Goal: Task Accomplishment & Management: Manage account settings

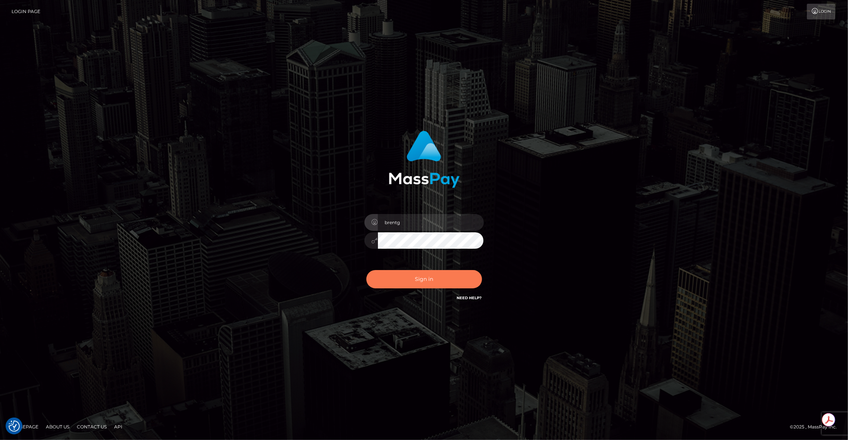
click at [427, 271] on button "Sign in" at bounding box center [425, 279] width 116 height 18
click at [448, 222] on input "[PERSON_NAME][EMAIL_ADDRESS][DOMAIN_NAME]" at bounding box center [431, 222] width 106 height 17
type input "brentg"
click at [382, 273] on button "Sign in" at bounding box center [425, 279] width 116 height 18
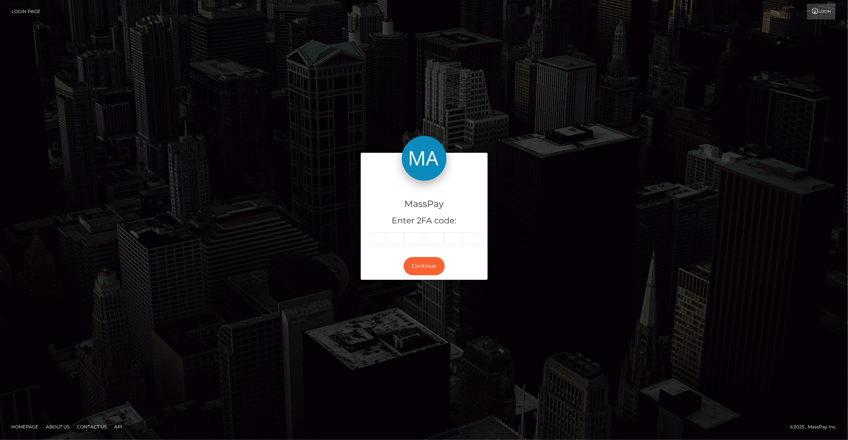
type input "1"
type input "9"
type input "1"
type input "0"
type input "5"
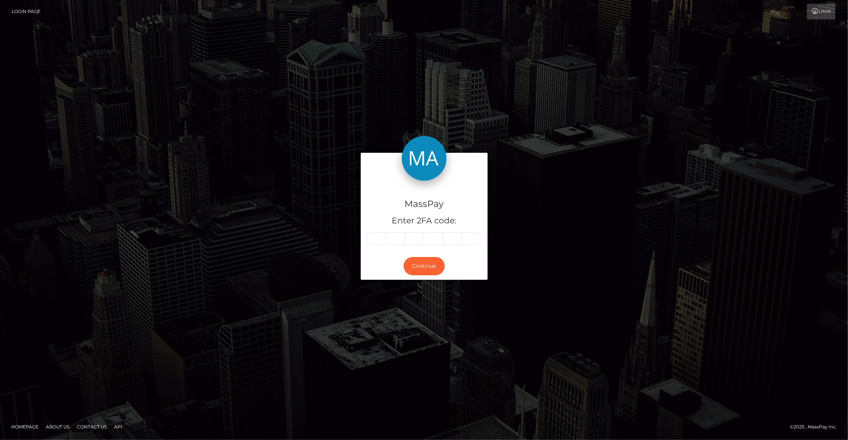
type input "8"
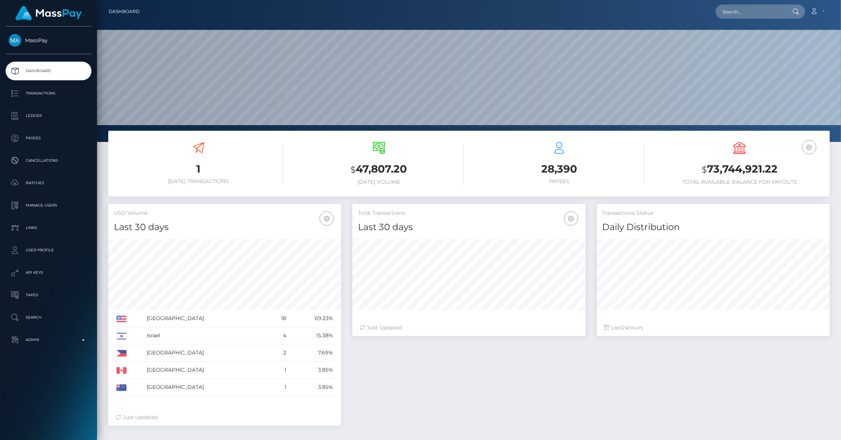
scroll to position [132, 233]
click at [756, 10] on input "text" at bounding box center [751, 11] width 70 height 14
type input "denise@masspay.io"
click at [754, 35] on link "Ma. Denise Manalansan" at bounding box center [749, 39] width 66 height 14
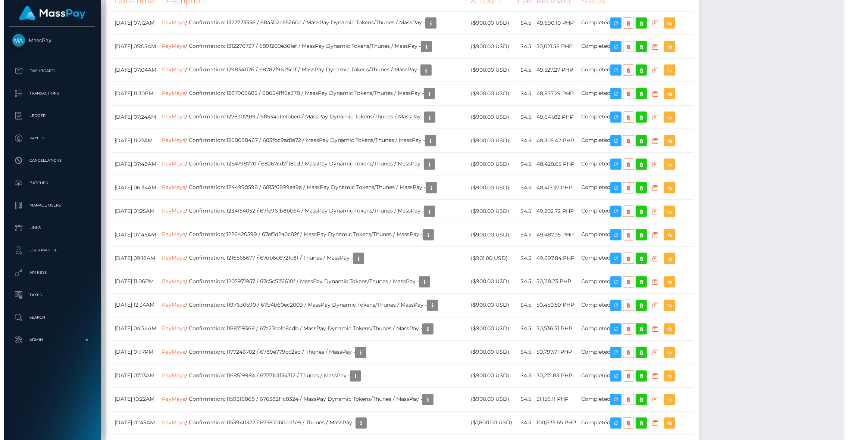
scroll to position [772, 0]
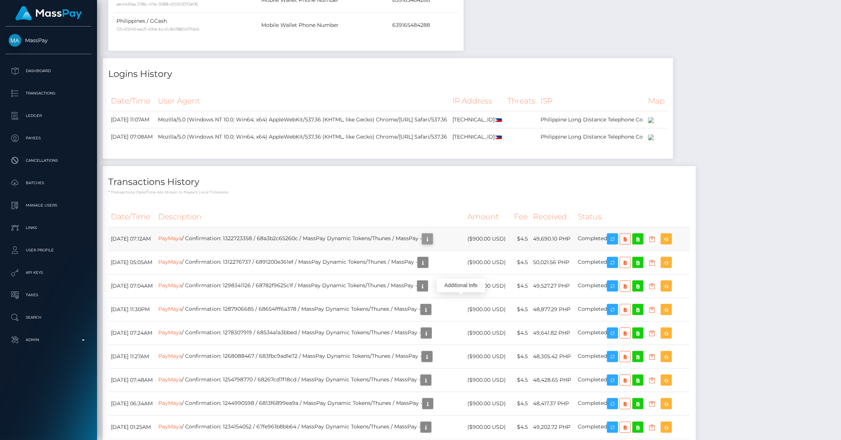
click at [432, 244] on icon "button" at bounding box center [427, 238] width 9 height 9
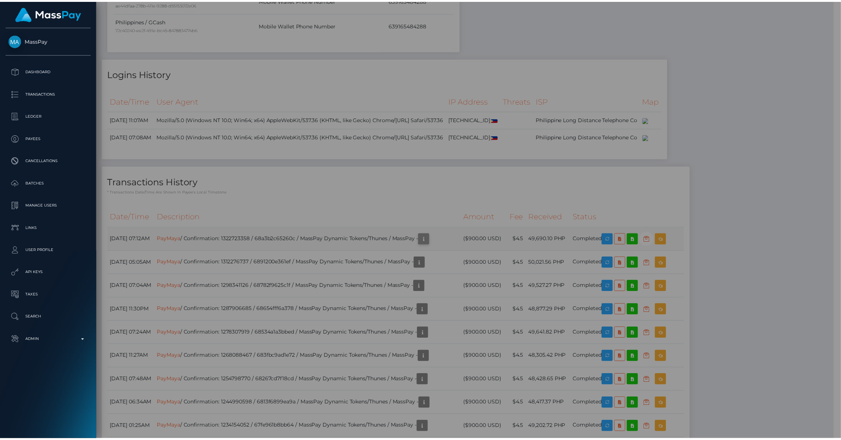
scroll to position [373170, 373027]
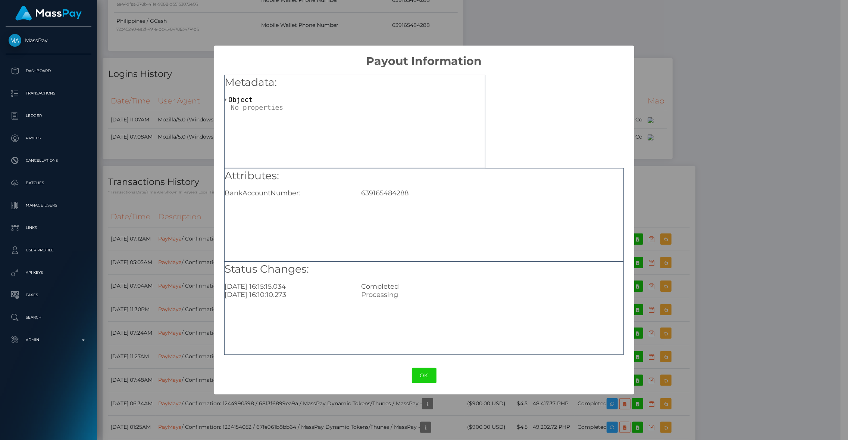
click at [381, 192] on div "639165484288" at bounding box center [492, 193] width 273 height 8
copy div "639165484288"
click at [671, 230] on div "× Payout Information Metadata: Object Attributes: BankAccountNumber: [FINANCIAL…" at bounding box center [424, 220] width 848 height 440
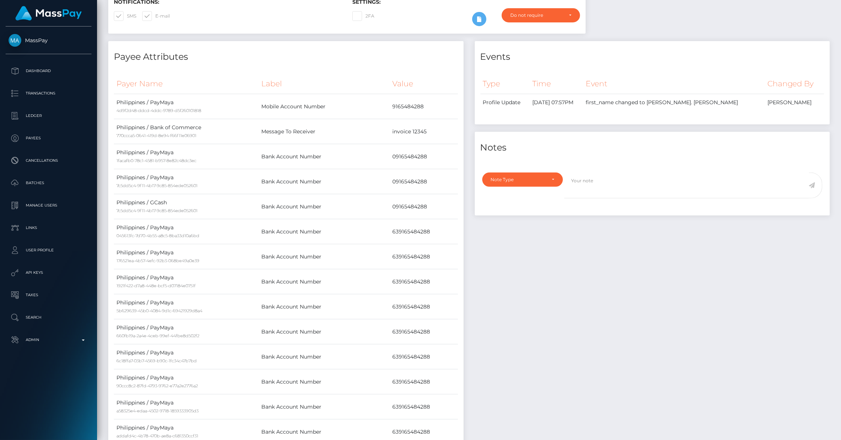
scroll to position [0, 0]
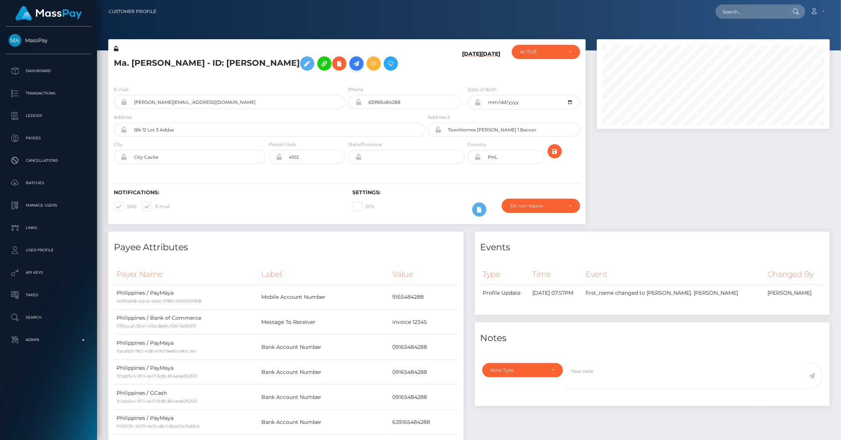
click at [352, 59] on icon at bounding box center [356, 63] width 9 height 9
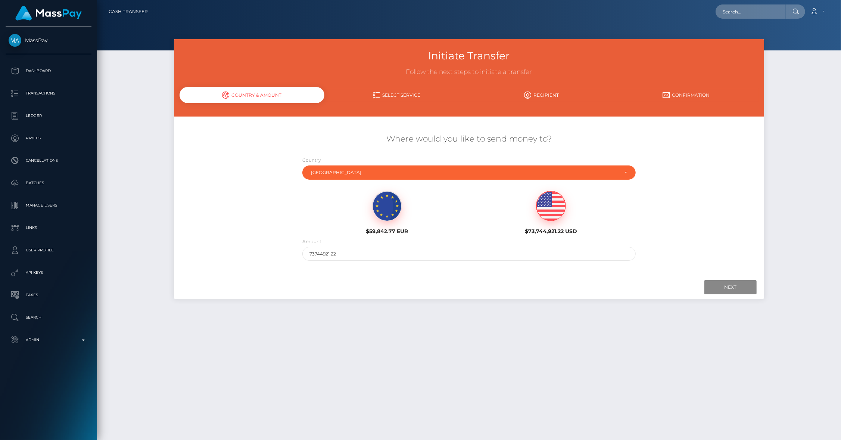
click at [552, 206] on img at bounding box center [550, 206] width 29 height 30
click at [471, 249] on input "73744921.22" at bounding box center [468, 254] width 333 height 14
type input "900"
click at [727, 287] on input "Next" at bounding box center [730, 287] width 52 height 14
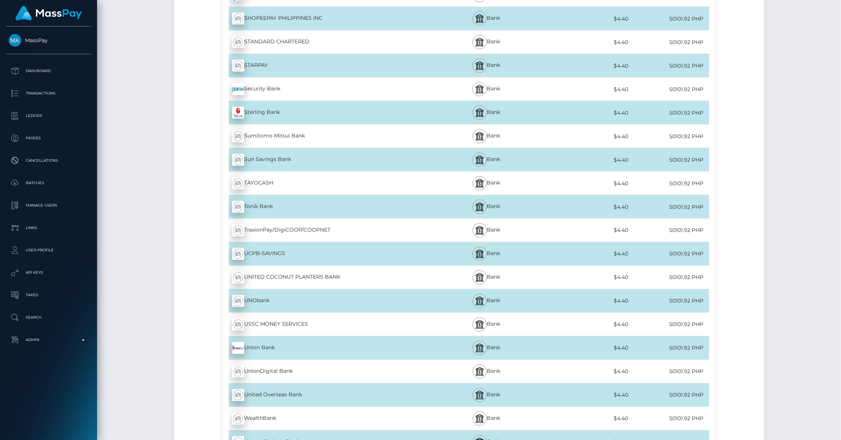
scroll to position [6606, 0]
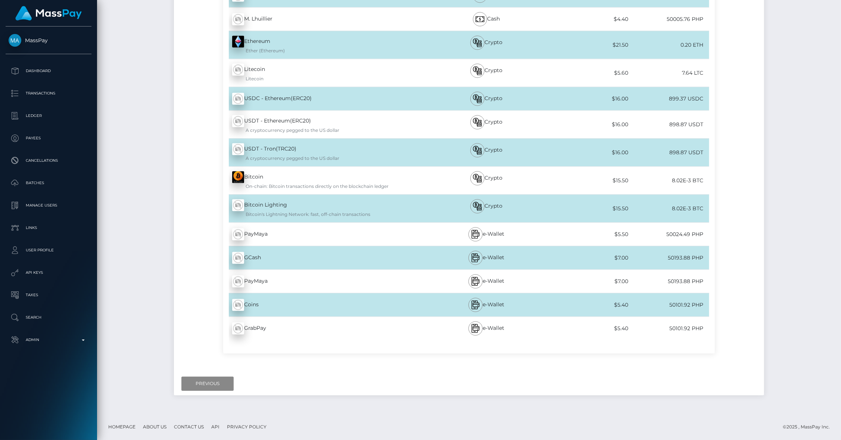
click at [372, 239] on div "PayMaya - PHP" at bounding box center [324, 234] width 203 height 21
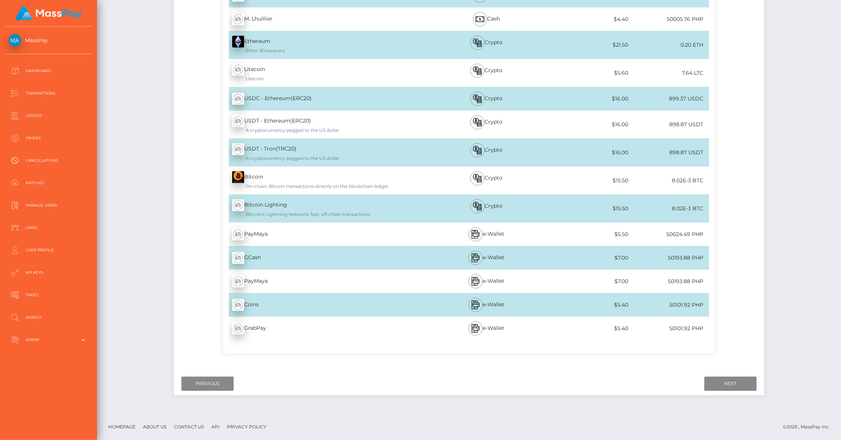
click at [264, 236] on div "PayMaya - PHP" at bounding box center [324, 234] width 203 height 21
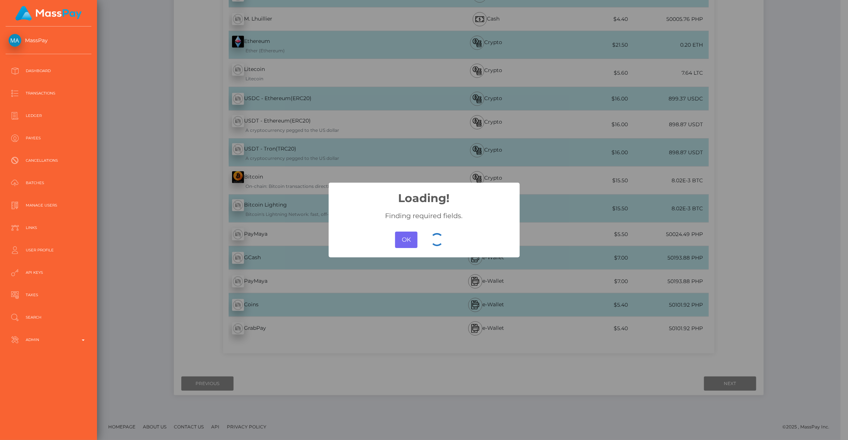
click at [190, 138] on div "× Loading! Finding required fields. OK No Cancel" at bounding box center [424, 220] width 848 height 440
drag, startPoint x: 401, startPoint y: 235, endPoint x: 404, endPoint y: 239, distance: 4.8
click at [401, 235] on button "OK" at bounding box center [406, 239] width 22 height 16
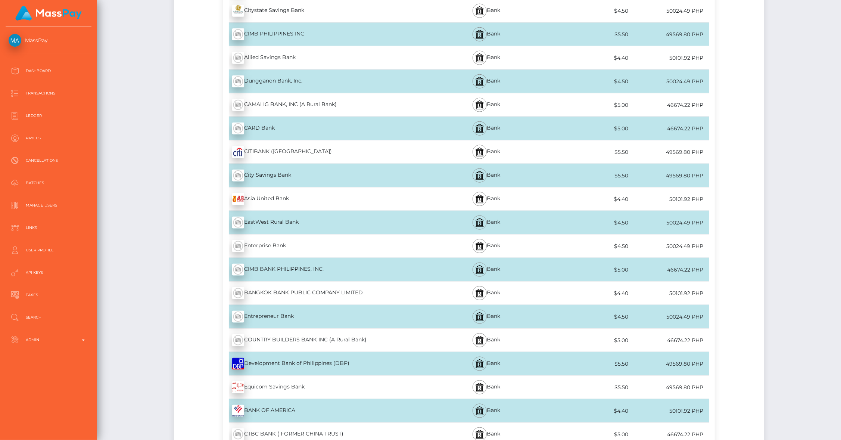
scroll to position [0, 0]
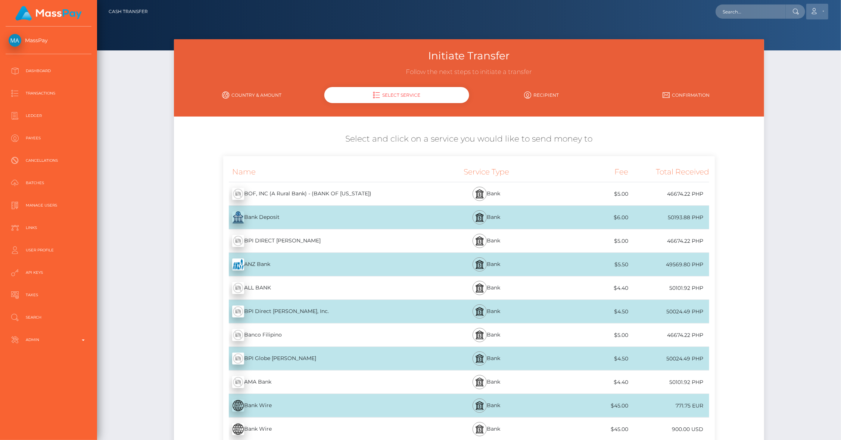
click at [816, 15] on link "Account" at bounding box center [817, 12] width 22 height 16
click at [826, 13] on link "Account" at bounding box center [817, 12] width 22 height 16
click at [814, 14] on icon at bounding box center [814, 11] width 8 height 6
click at [29, 40] on span "MassPay" at bounding box center [49, 40] width 86 height 7
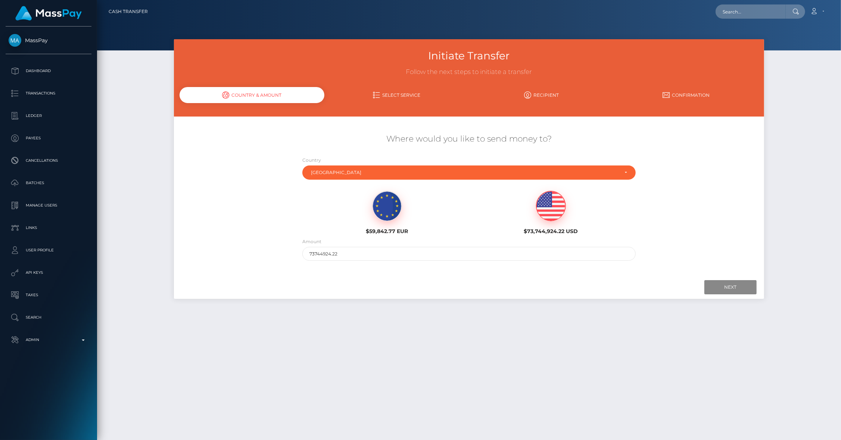
click at [556, 208] on img at bounding box center [550, 206] width 29 height 30
click at [366, 253] on input "73744924.22" at bounding box center [468, 254] width 333 height 14
click at [366, 253] on input "900" at bounding box center [468, 254] width 333 height 14
type input "900"
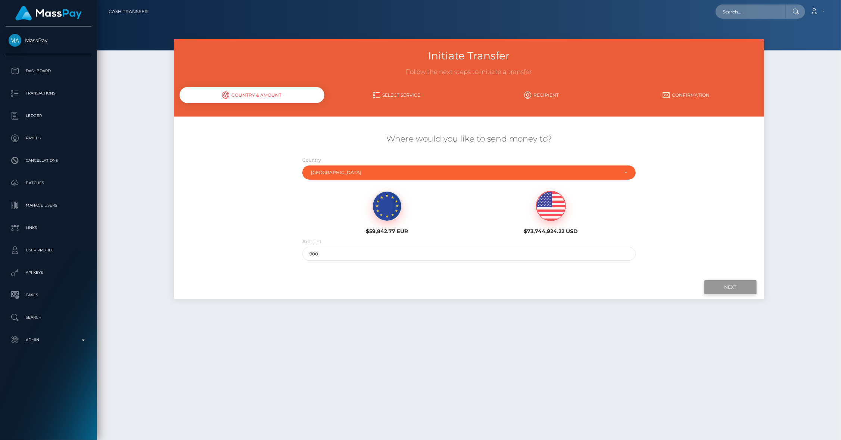
click at [717, 287] on input "Next" at bounding box center [730, 287] width 52 height 14
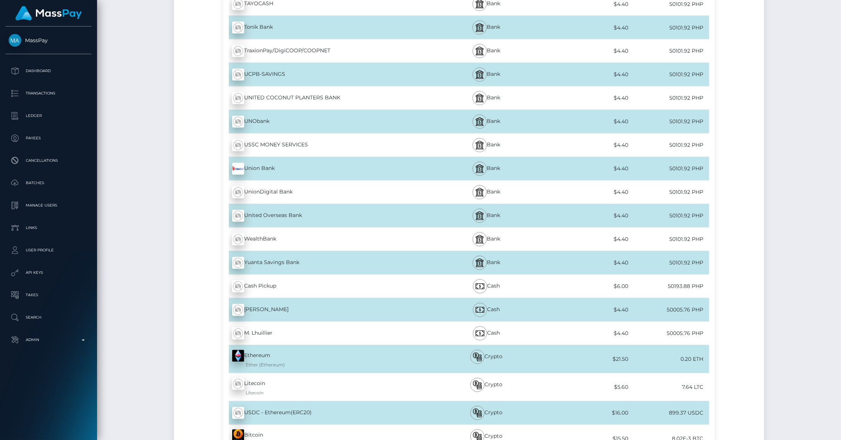
scroll to position [6606, 0]
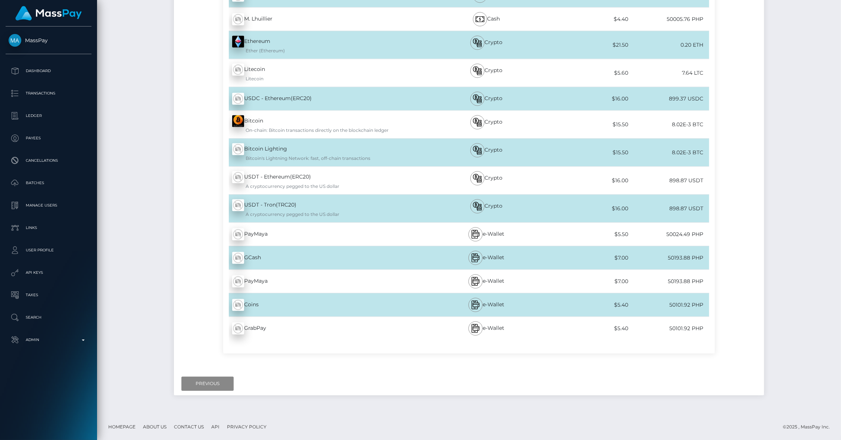
click at [257, 233] on div "PayMaya - PHP" at bounding box center [324, 234] width 203 height 21
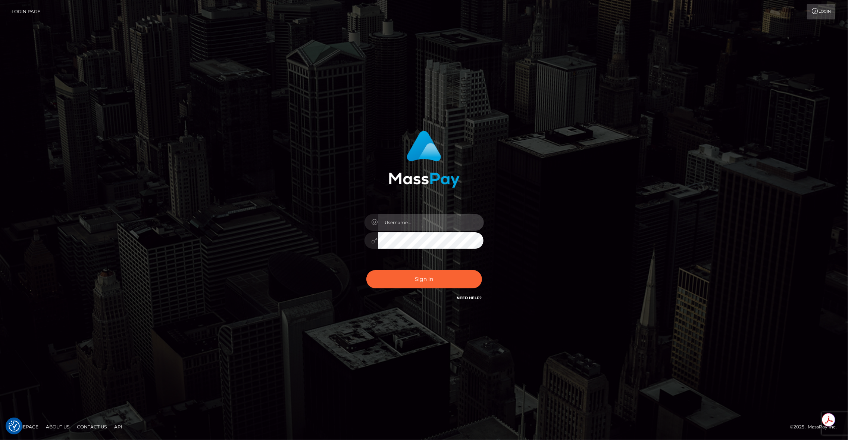
type input "brentg"
click at [428, 284] on button "Sign in" at bounding box center [425, 279] width 116 height 18
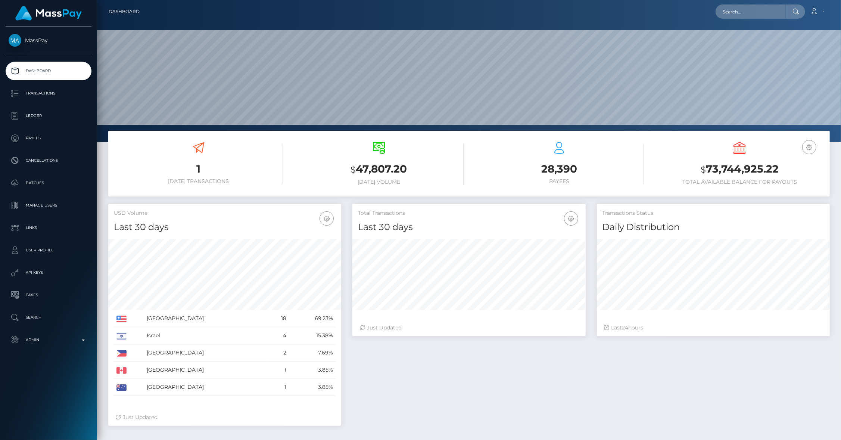
scroll to position [132, 233]
click at [740, 18] on input "text" at bounding box center [751, 11] width 70 height 14
type input "[PERSON_NAME][EMAIL_ADDRESS][DOMAIN_NAME]"
click at [770, 39] on link "Ma. Denise Manalansan" at bounding box center [749, 39] width 66 height 14
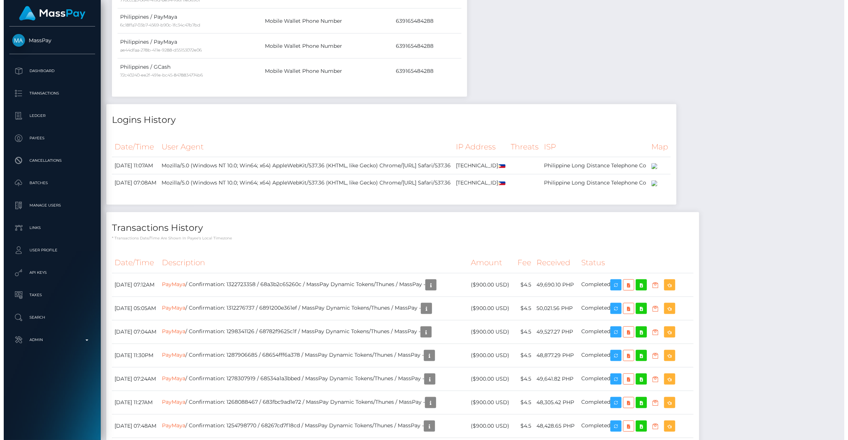
scroll to position [937, 0]
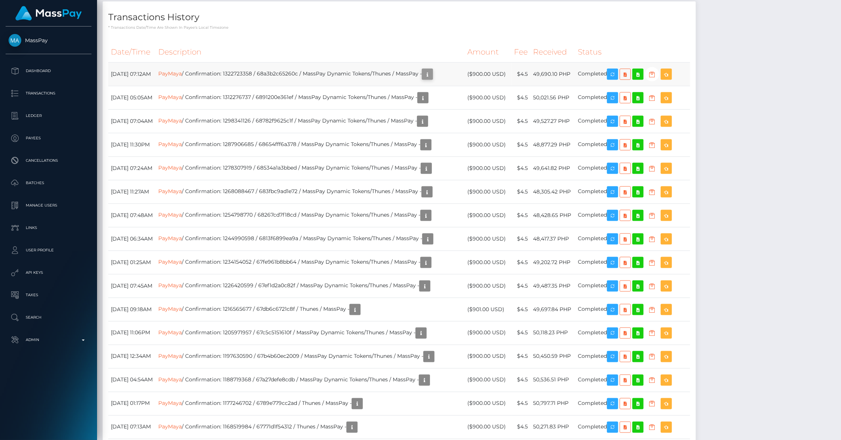
click at [432, 79] on icon "button" at bounding box center [427, 74] width 9 height 9
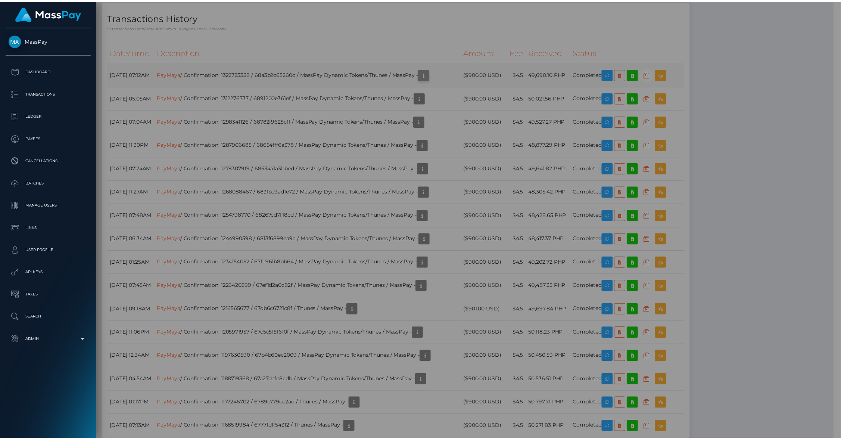
scroll to position [373170, 373027]
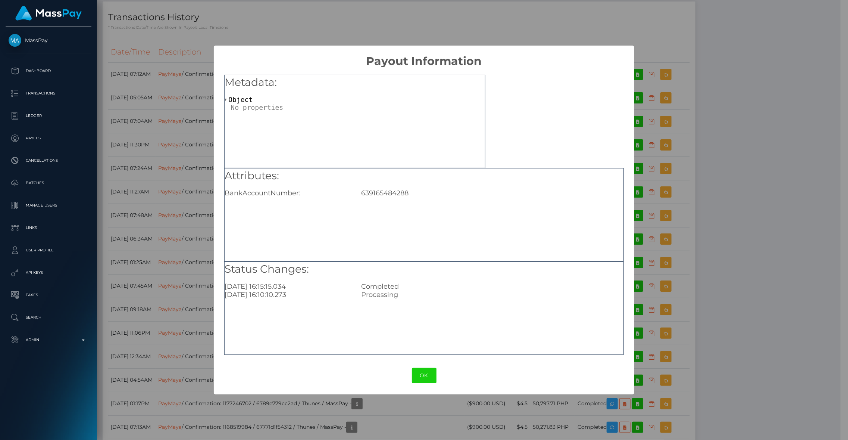
click at [386, 191] on div "639165484288" at bounding box center [492, 193] width 273 height 8
copy div "639165484288"
click at [690, 96] on div "× Payout Information Metadata: Object Attributes: BankAccountNumber: 6391654842…" at bounding box center [424, 220] width 848 height 440
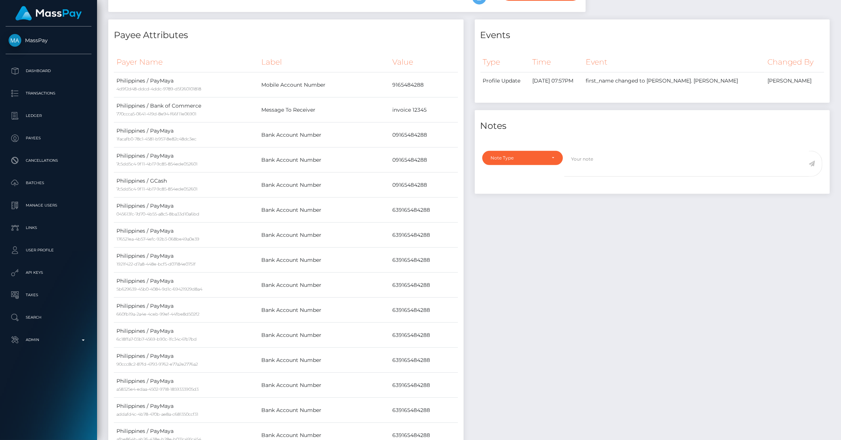
scroll to position [0, 0]
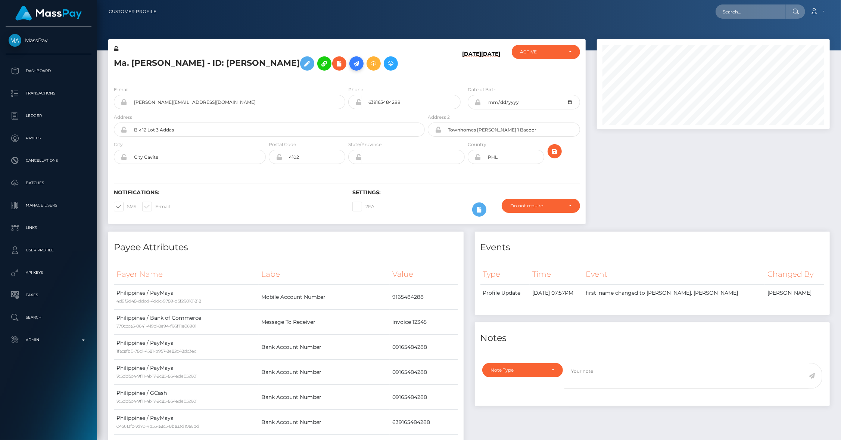
click at [352, 68] on icon at bounding box center [356, 63] width 9 height 9
click at [352, 65] on icon at bounding box center [356, 63] width 9 height 9
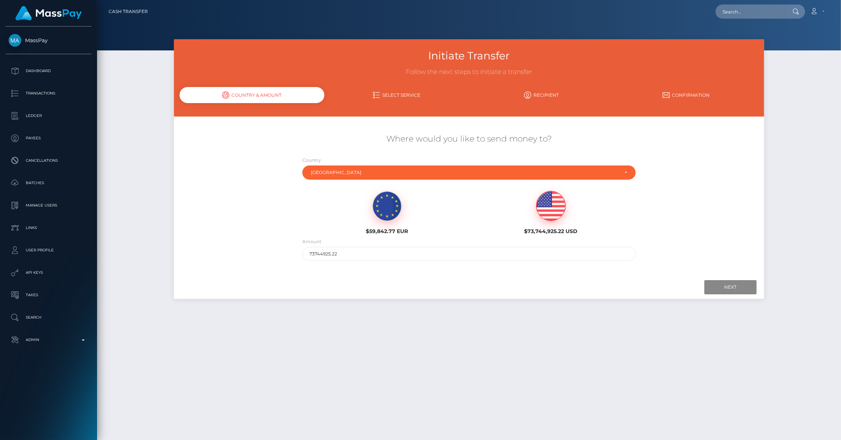
click at [548, 207] on img at bounding box center [550, 206] width 29 height 30
click at [397, 249] on input "73744925.22" at bounding box center [468, 254] width 333 height 14
type input "900"
click at [722, 288] on input "Next" at bounding box center [730, 287] width 52 height 14
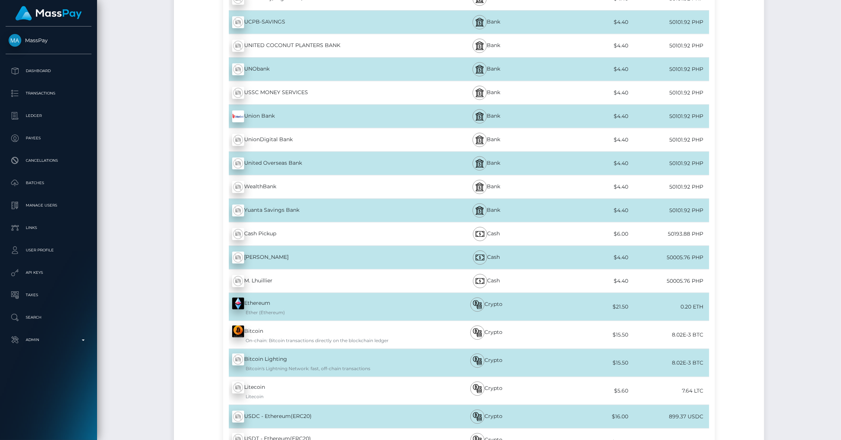
scroll to position [6558, 0]
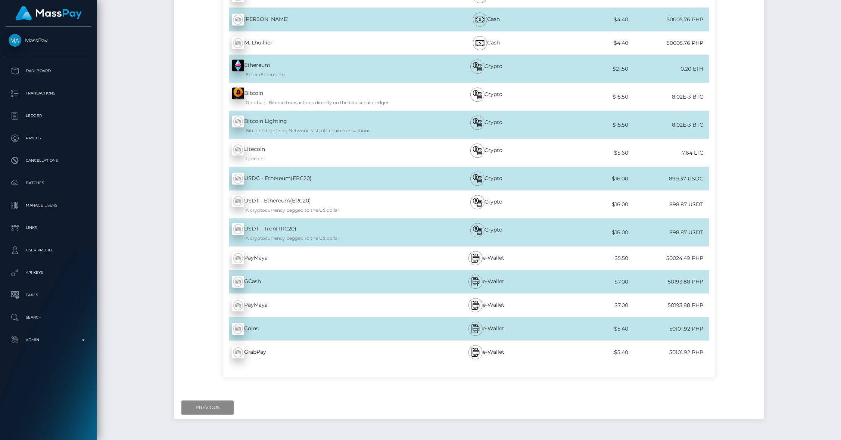
click at [320, 268] on div "PayMaya - PHP" at bounding box center [324, 257] width 203 height 21
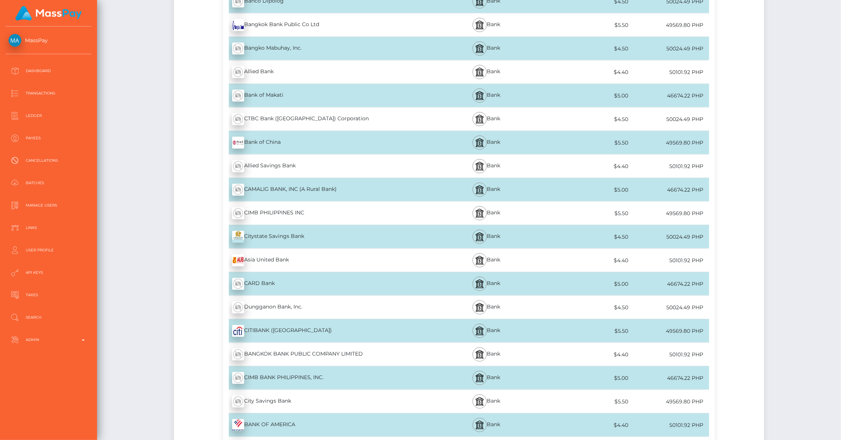
scroll to position [0, 0]
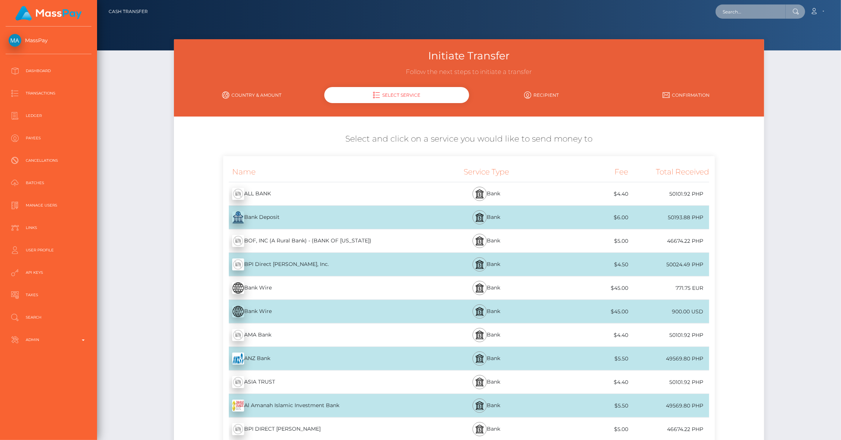
click at [743, 15] on input "text" at bounding box center [751, 11] width 70 height 14
paste input "639165484288"
click at [756, 7] on input "639165484288" at bounding box center [751, 11] width 70 height 14
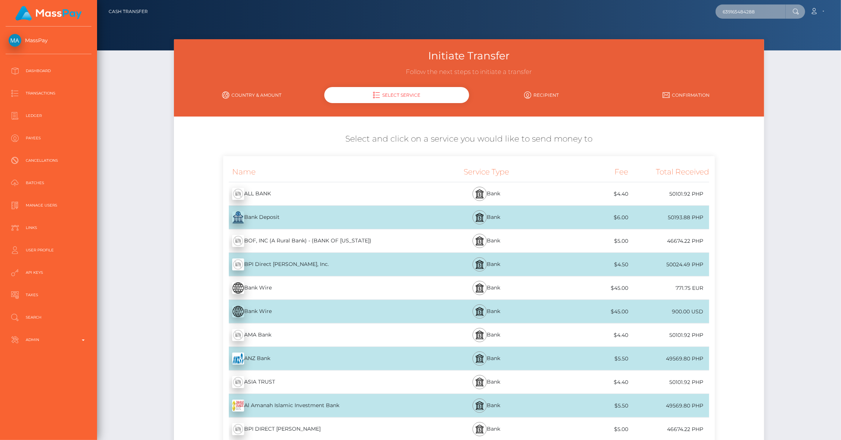
paste input "pout_iibGHFbinlZNs"
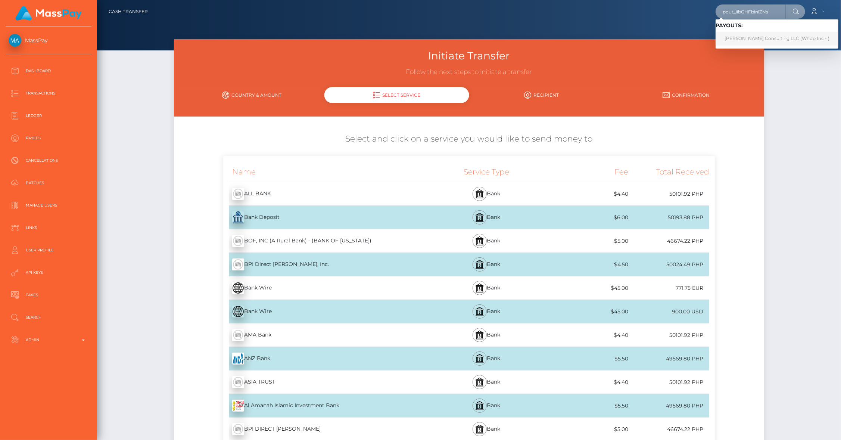
type input "pout_iibGHFbinlZNs"
click at [769, 41] on link "Sean Perry Consulting LLC (Whop Inc - )" at bounding box center [777, 39] width 123 height 14
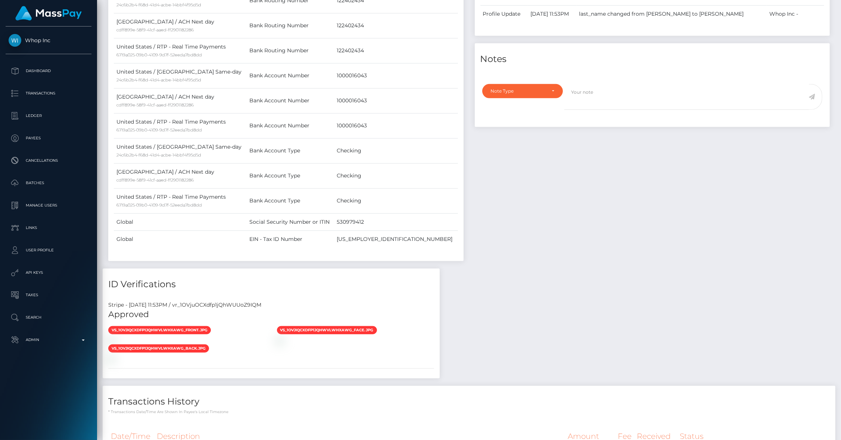
scroll to position [482, 0]
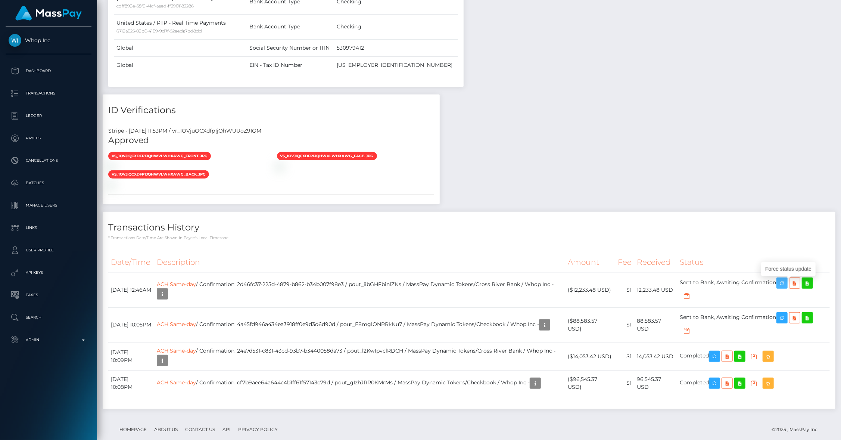
click at [786, 285] on icon "button" at bounding box center [782, 282] width 9 height 9
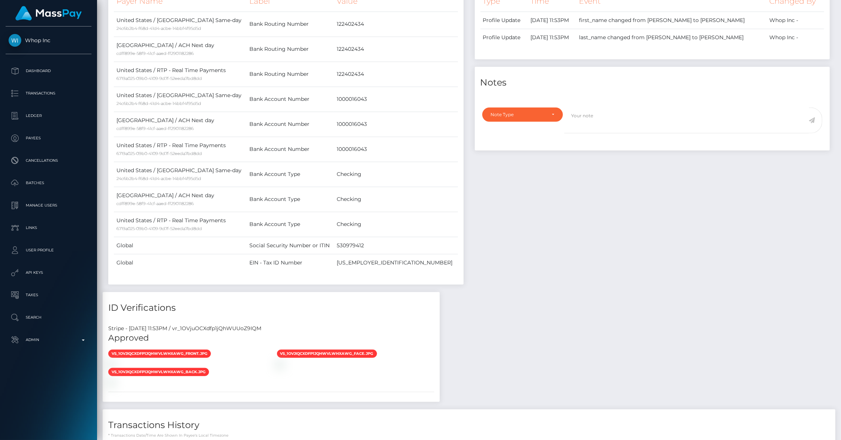
scroll to position [496, 0]
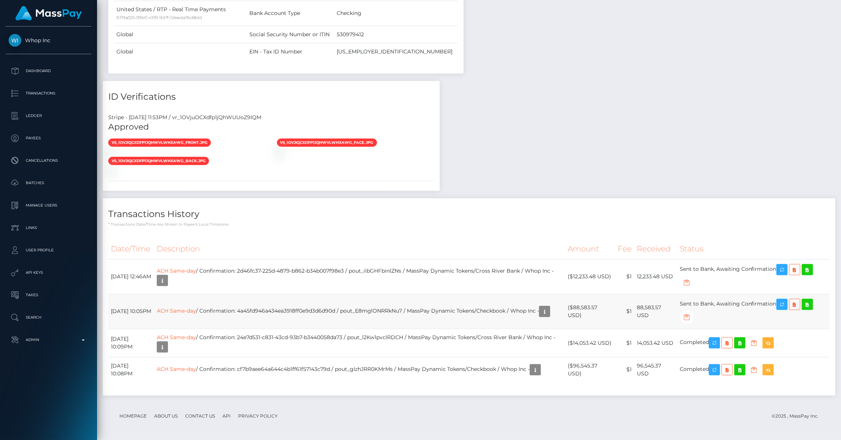
click at [289, 307] on td "ACH Same-day / Confirmation: 4a45fd946a434ea3918ff0e9d3d6d90d / pout_E8mglONRRk…" at bounding box center [359, 311] width 411 height 35
click at [513, 230] on div "Transactions History * Transactions date/time are shown in payee's local timezo…" at bounding box center [469, 296] width 733 height 197
click at [289, 305] on td "ACH Same-day / Confirmation: 4a45fd946a434ea3918ff0e9d3d6d90d / pout_E8mglONRRk…" at bounding box center [359, 311] width 411 height 35
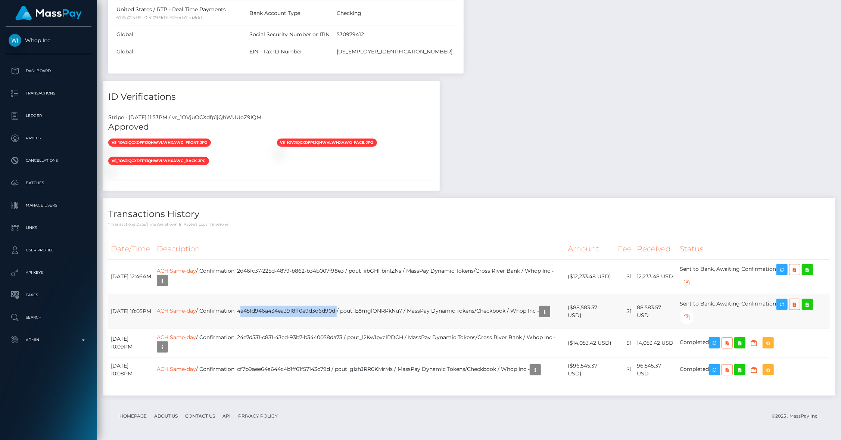
copy td "4a45fd946a434ea3918ff0e9d3d6d90d"
click at [279, 268] on td "ACH Same-day / Confirmation: 2d46fc37-225d-4879-b862-b34b007f98e3 / pout_iibGHF…" at bounding box center [359, 276] width 411 height 35
click at [280, 268] on td "ACH Same-day / Confirmation: 2d46fc37-225d-4879-b862-b34b007f98e3 / pout_iibGHF…" at bounding box center [359, 276] width 411 height 35
copy td "2d46fc37"
click at [269, 272] on td "ACH Same-day / Confirmation: 2d46fc37-225d-4879-b862-b34b007f98e3 / pout_iibGHF…" at bounding box center [359, 276] width 411 height 35
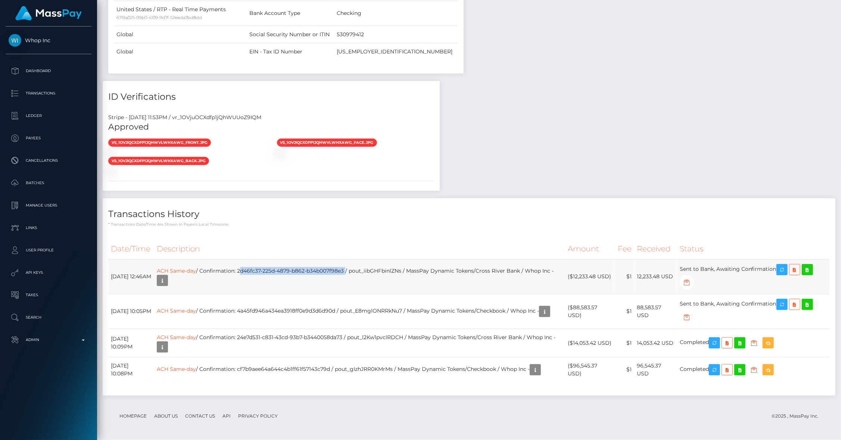
drag, startPoint x: 266, startPoint y: 271, endPoint x: 373, endPoint y: 271, distance: 107.1
click at [373, 271] on td "ACH Same-day / Confirmation: 2d46fc37-225d-4879-b862-b34b007f98e3 / pout_iibGHF…" at bounding box center [359, 276] width 411 height 35
copy td "2d46fc37-225d-4879-b862-b34b007f98e3"
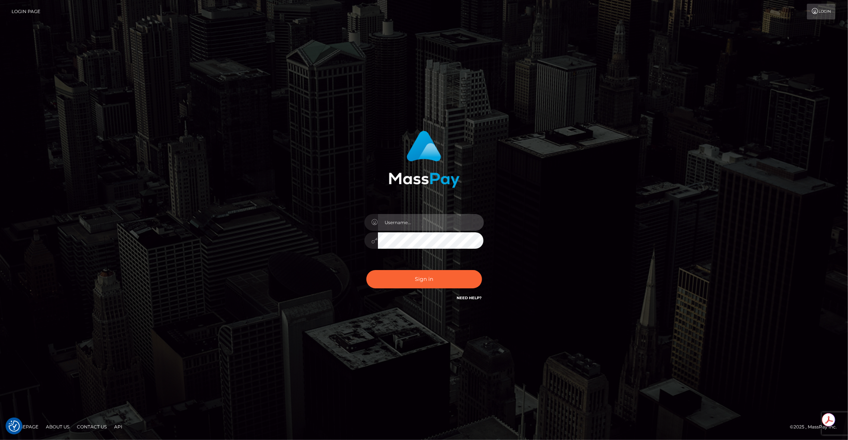
type input "brentg"
click at [395, 277] on button "Sign in" at bounding box center [425, 279] width 116 height 18
click at [395, 277] on div "Sign in Need Help?" at bounding box center [424, 281] width 131 height 33
type input "brentg"
click at [392, 277] on button "Sign in" at bounding box center [425, 279] width 116 height 18
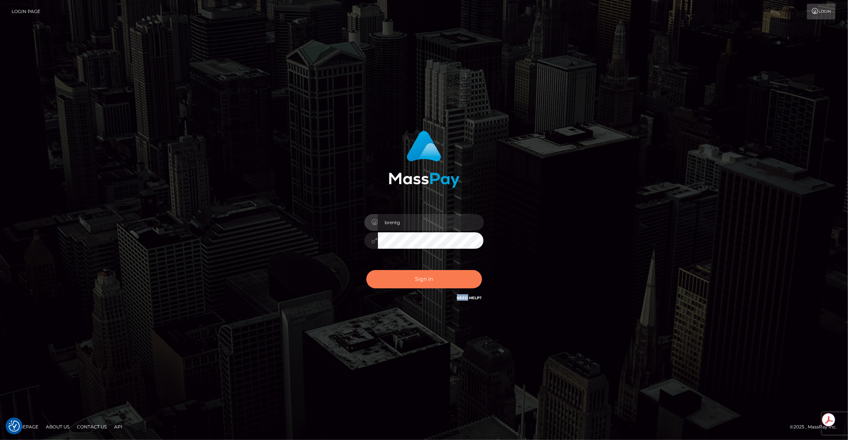
click at [392, 277] on div "Sign in Need Help?" at bounding box center [424, 281] width 131 height 33
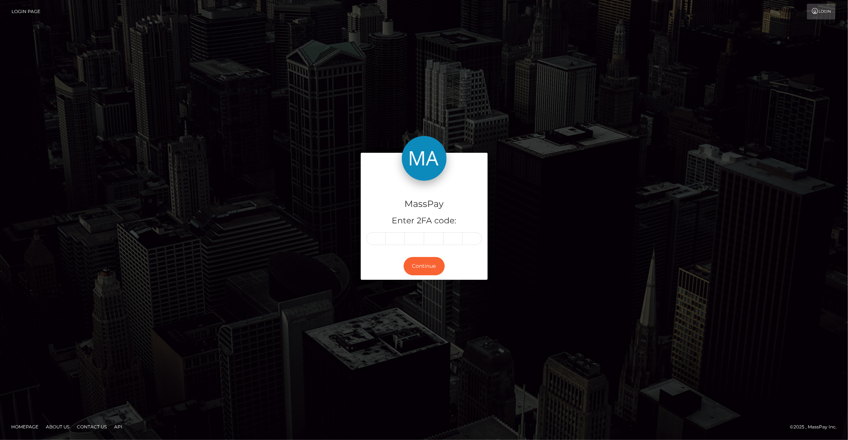
click at [370, 240] on input "text" at bounding box center [376, 238] width 19 height 13
type input "8"
type input "2"
type input "7"
type input "8"
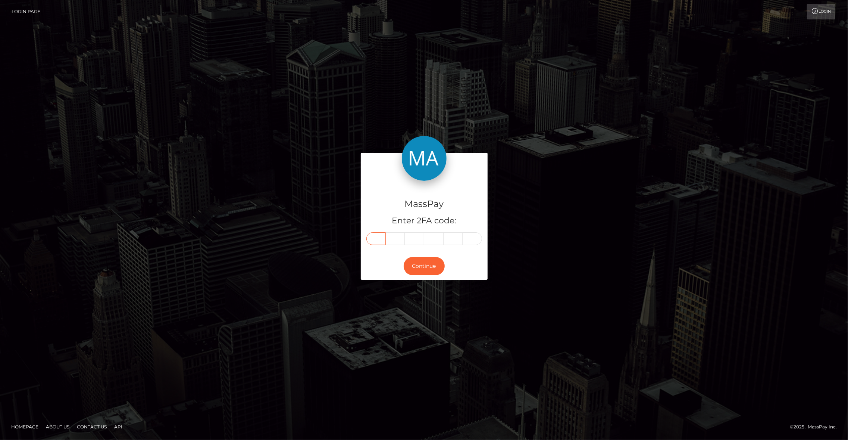
type input "8"
type input "6"
type input "2"
type input "7"
type input "8"
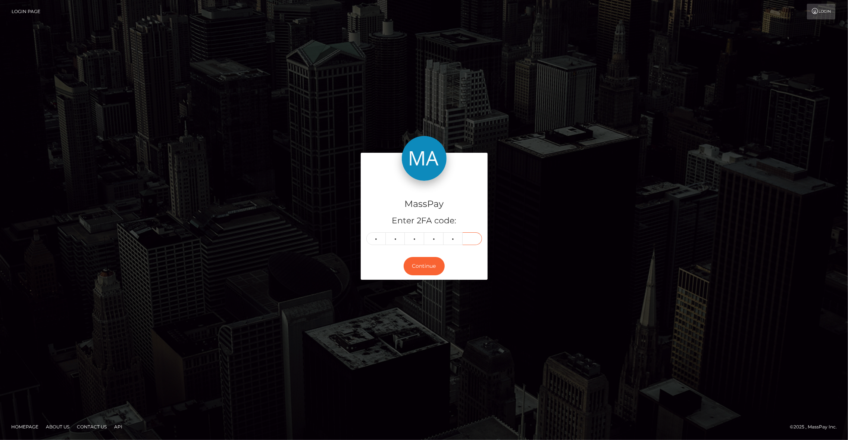
type input "6"
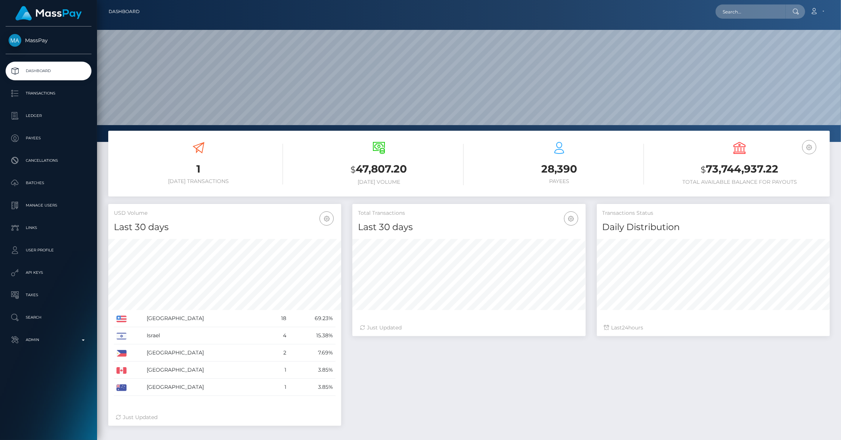
scroll to position [132, 233]
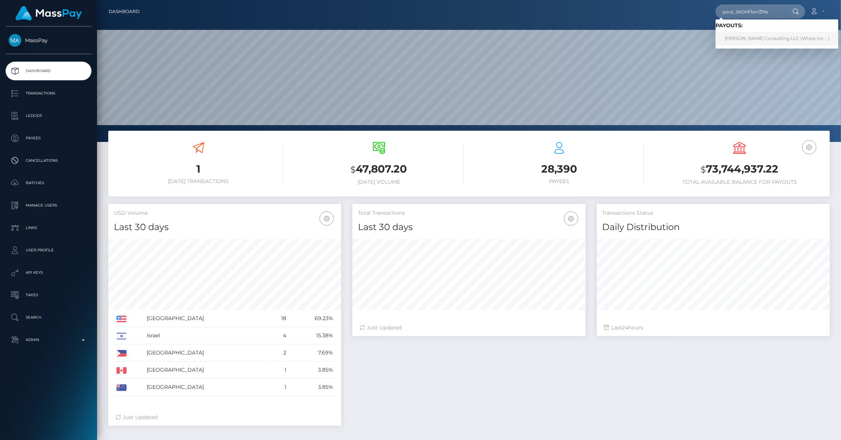
type input "pout_iibGHFbinlZNs"
click at [763, 37] on link "Sean Perry Consulting LLC (Whop Inc - )" at bounding box center [777, 39] width 123 height 14
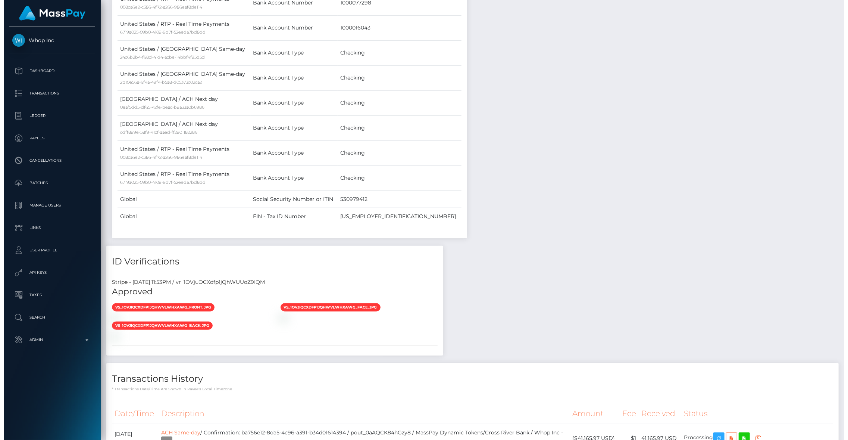
scroll to position [773, 0]
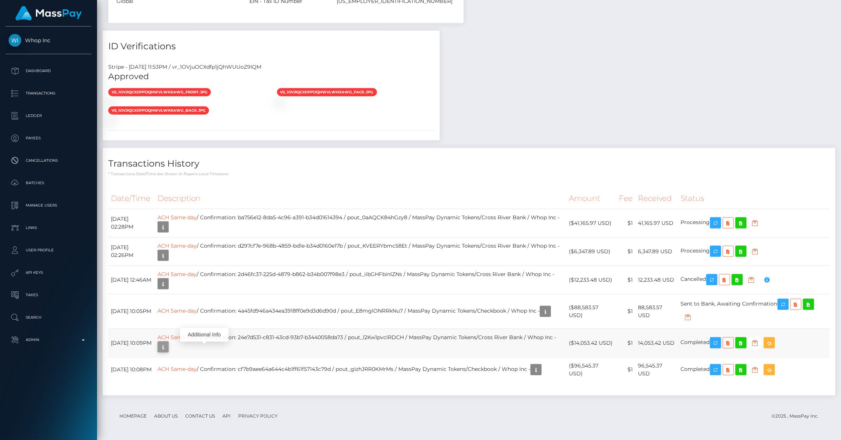
click at [168, 349] on icon "button" at bounding box center [163, 346] width 9 height 9
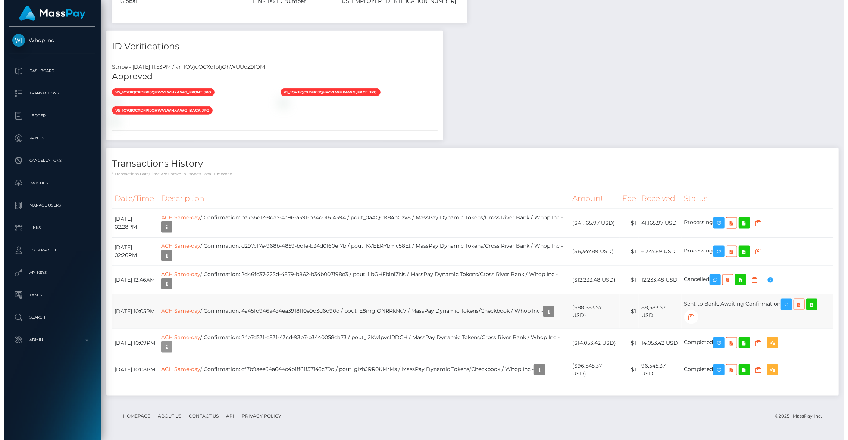
scroll to position [373170, 373027]
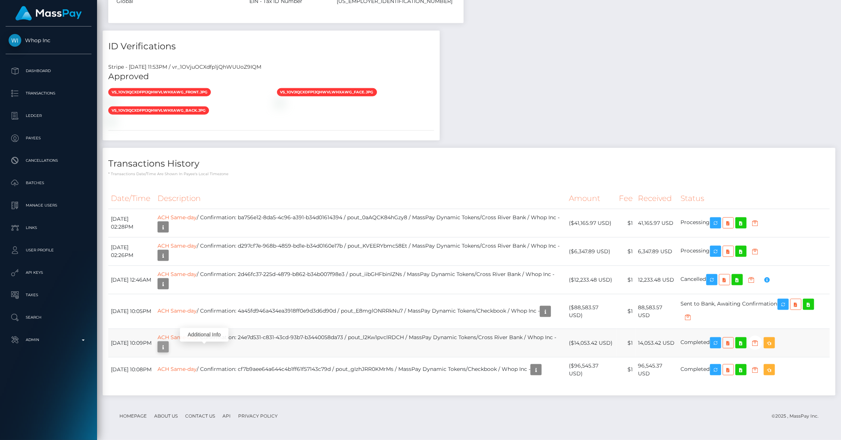
click at [168, 348] on icon "button" at bounding box center [163, 346] width 9 height 9
click at [168, 284] on icon "button" at bounding box center [163, 283] width 9 height 9
click at [541, 316] on icon "button" at bounding box center [545, 311] width 9 height 9
click at [168, 225] on icon "button" at bounding box center [163, 226] width 9 height 9
click at [401, 307] on td "ACH Same-day / Confirmation: 4a45fd946a434ea3918ff0e9d3d6d90d / pout_E8mglONRRk…" at bounding box center [361, 311] width 412 height 35
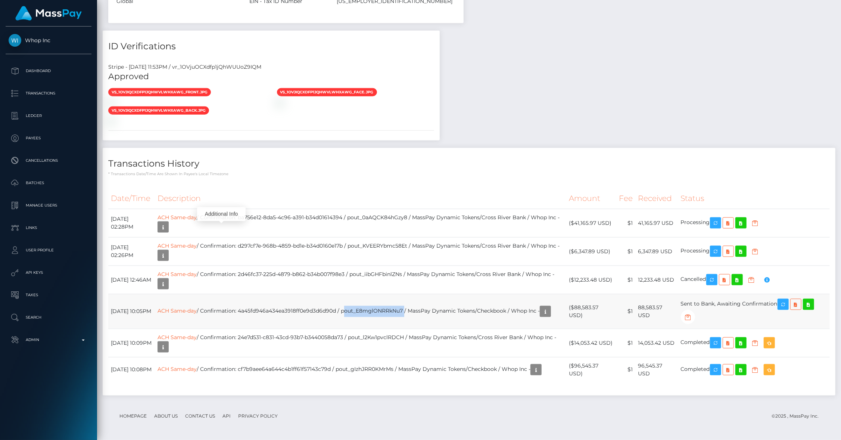
click at [401, 307] on td "ACH Same-day / Confirmation: 4a45fd946a434ea3918ff0e9d3d6d90d / pout_E8mglONRRk…" at bounding box center [361, 311] width 412 height 35
click at [788, 307] on icon "button" at bounding box center [783, 304] width 9 height 9
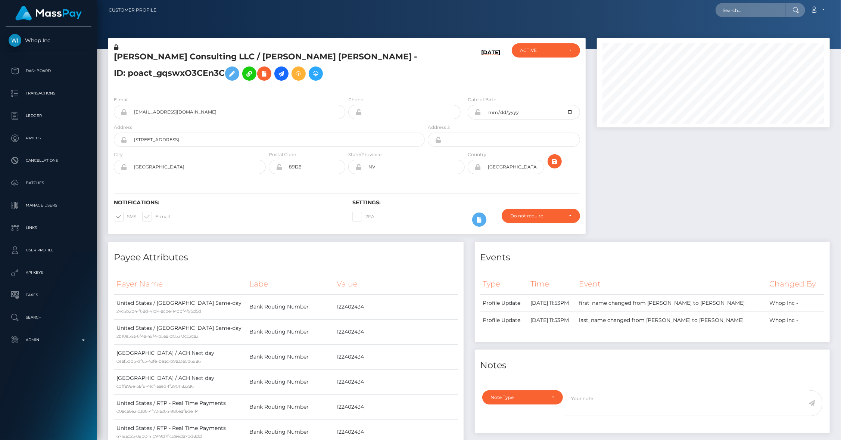
scroll to position [0, 0]
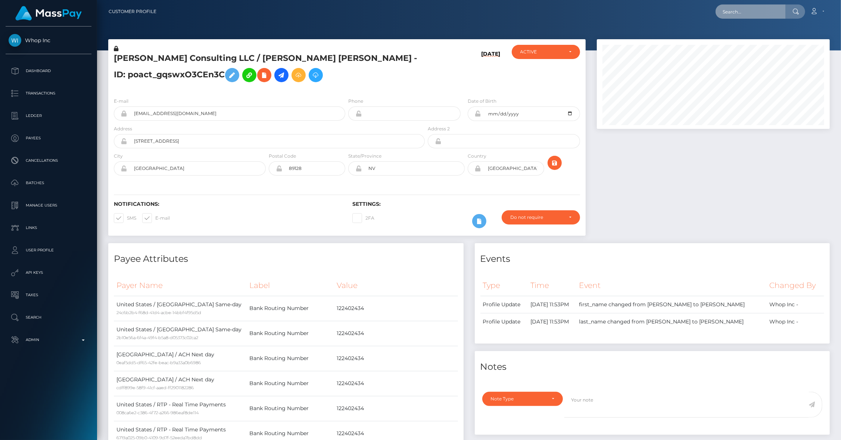
click at [743, 11] on input "text" at bounding box center [751, 11] width 70 height 14
paste input "bfd87791-6f32-11f0-87f1-0266f44cc279"
type input "bfd87791-6f32-11f0-87f1-0266f44cc279"
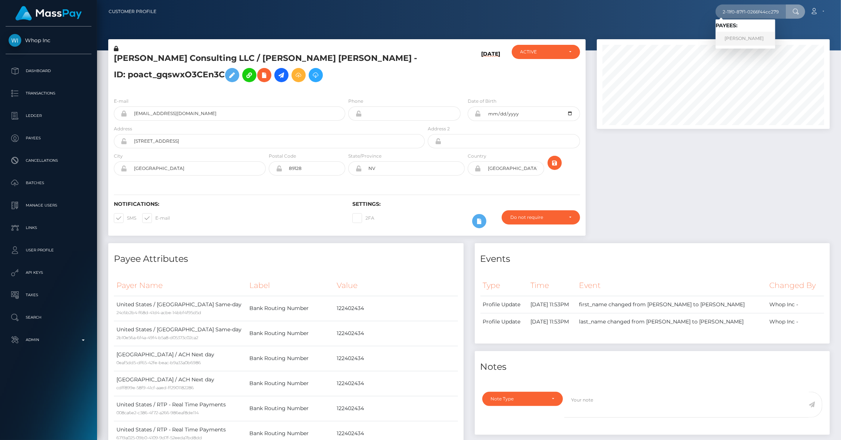
click at [754, 36] on link "Paul M Fryer" at bounding box center [746, 39] width 60 height 14
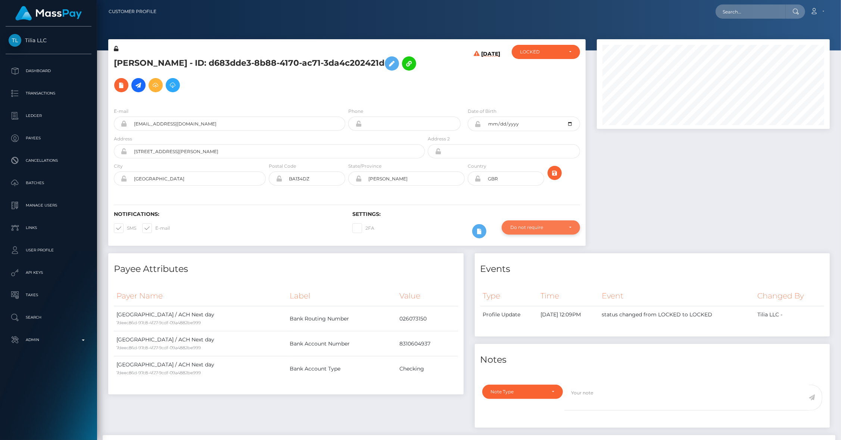
scroll to position [90, 233]
click at [707, 216] on div at bounding box center [713, 146] width 244 height 214
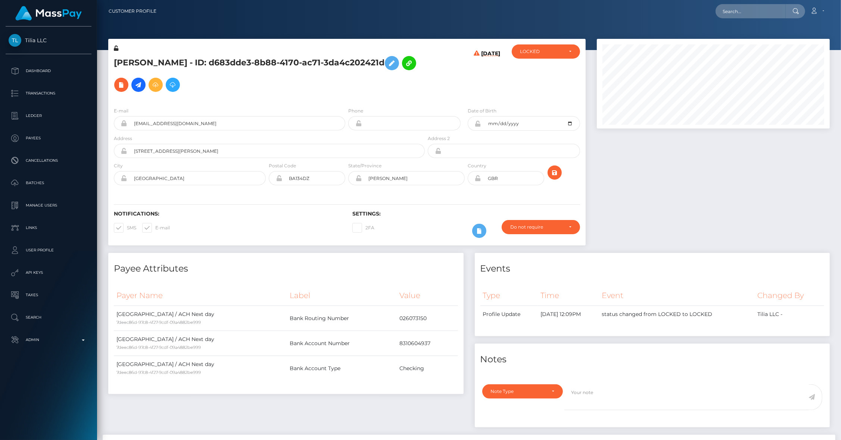
scroll to position [0, 0]
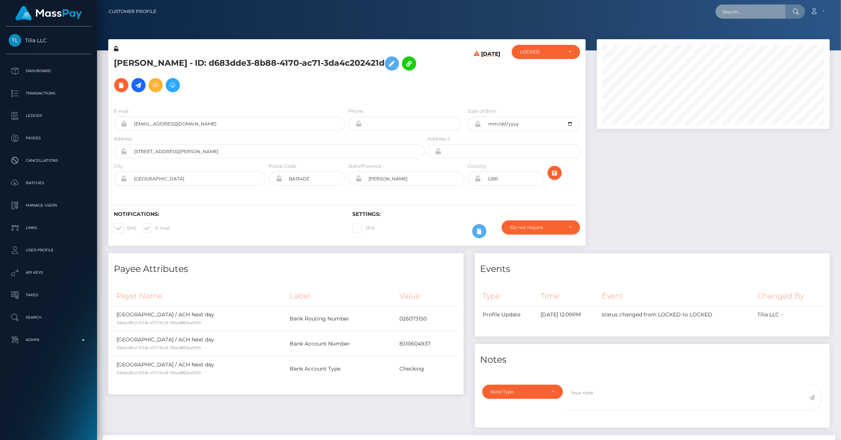
click at [773, 11] on input "text" at bounding box center [751, 11] width 70 height 14
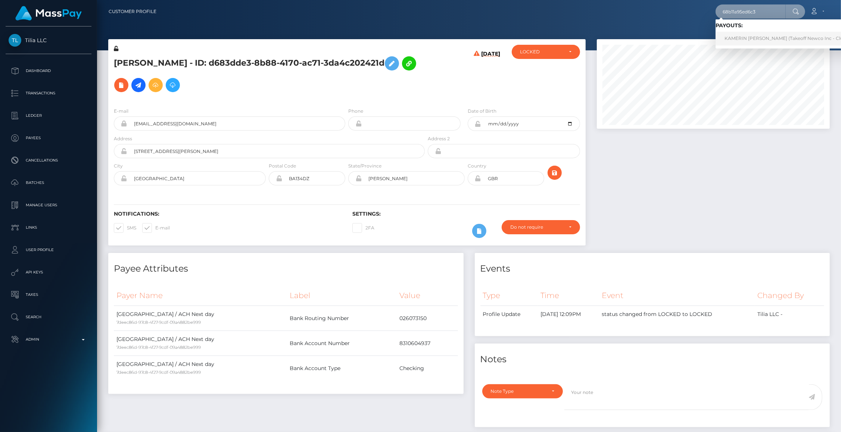
type input "68b11a95ed6c3"
click at [786, 35] on link "KAMERIN NIKEI ROBINSON (Takeoff Newco Inc - Club Fans)" at bounding box center [792, 39] width 153 height 14
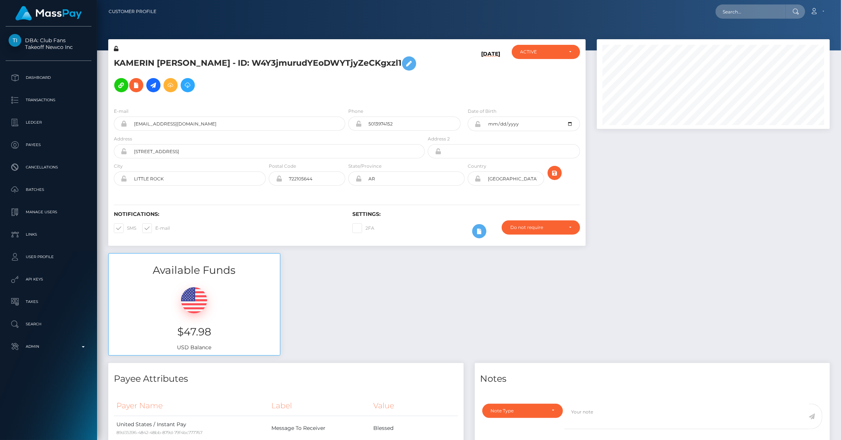
scroll to position [90, 233]
click at [668, 211] on div at bounding box center [713, 146] width 244 height 214
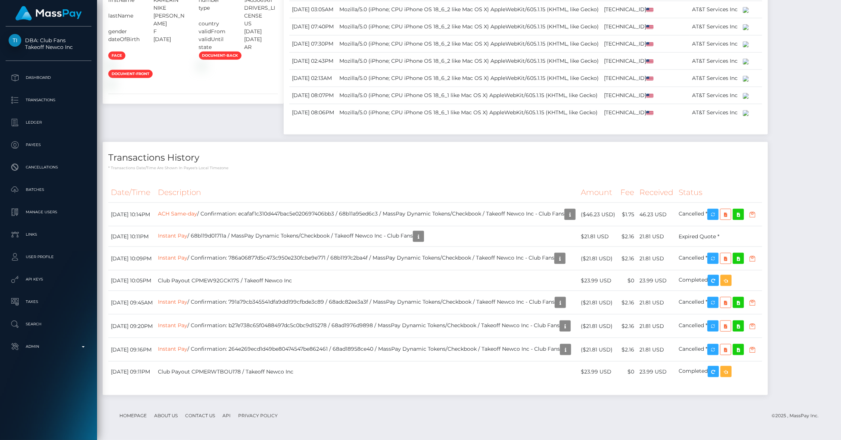
scroll to position [1380, 0]
click at [56, 349] on p "Admin" at bounding box center [49, 346] width 80 height 11
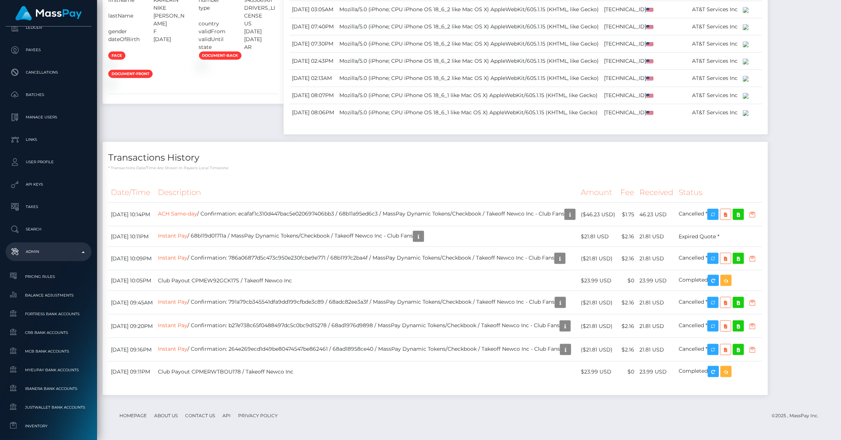
scroll to position [371, 0]
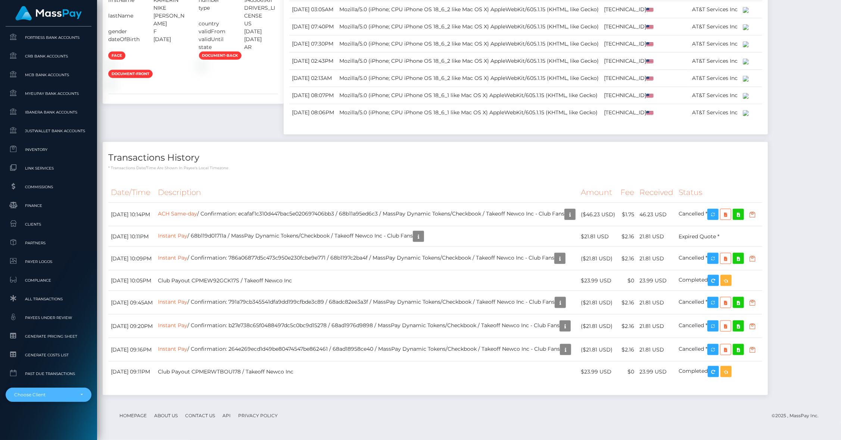
click at [52, 401] on div "Choose Client" at bounding box center [49, 394] width 86 height 14
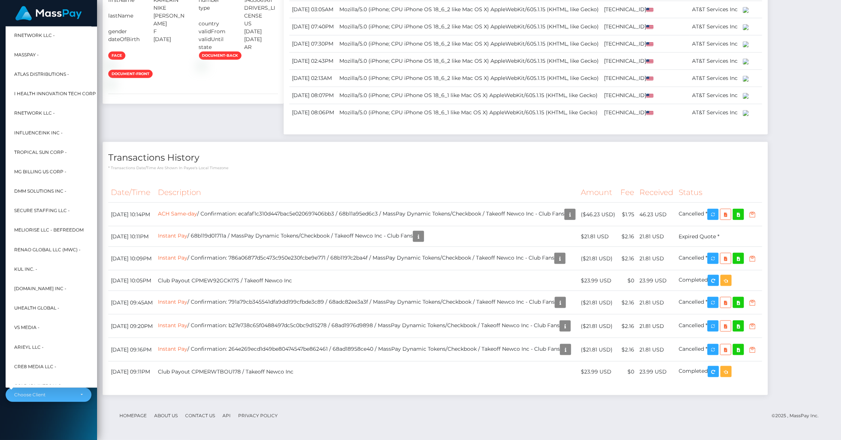
scroll to position [159, 8]
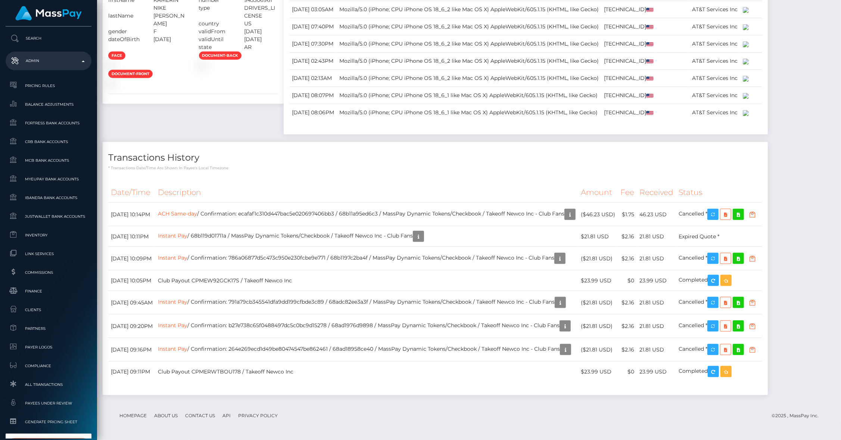
type input "tilia"
select select "253"
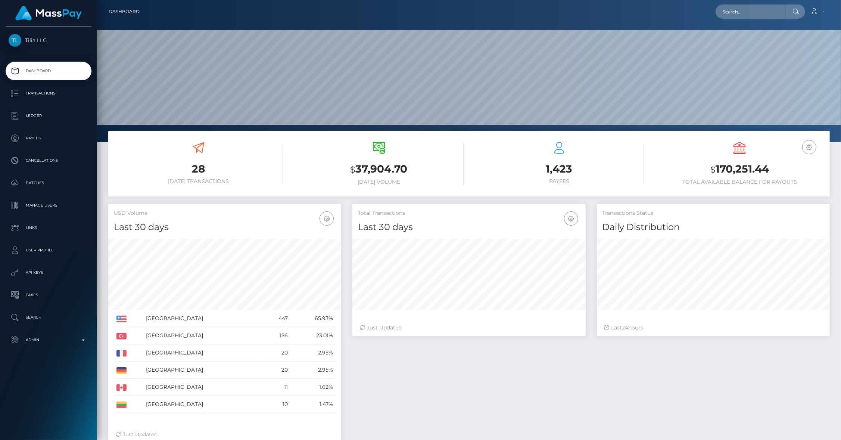
scroll to position [132, 233]
click at [51, 206] on p "Manage Users" at bounding box center [49, 205] width 80 height 11
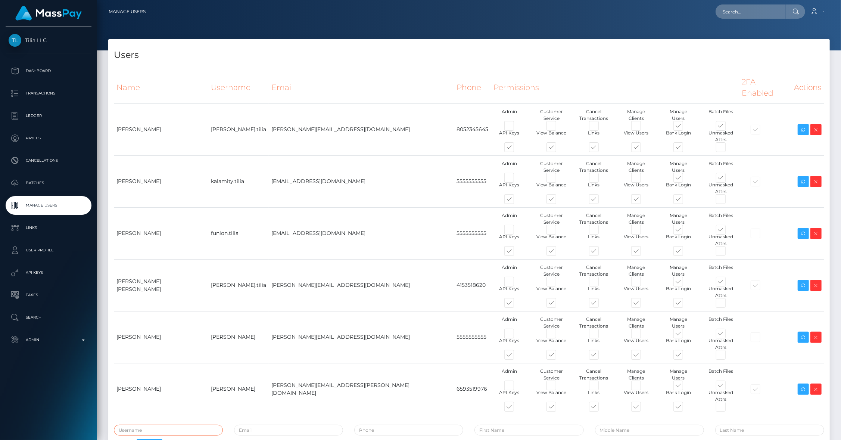
type input "brentg"
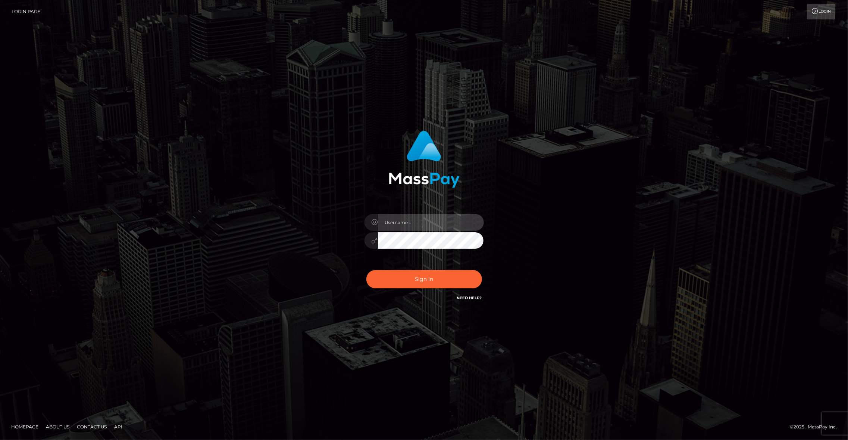
type input "brentg"
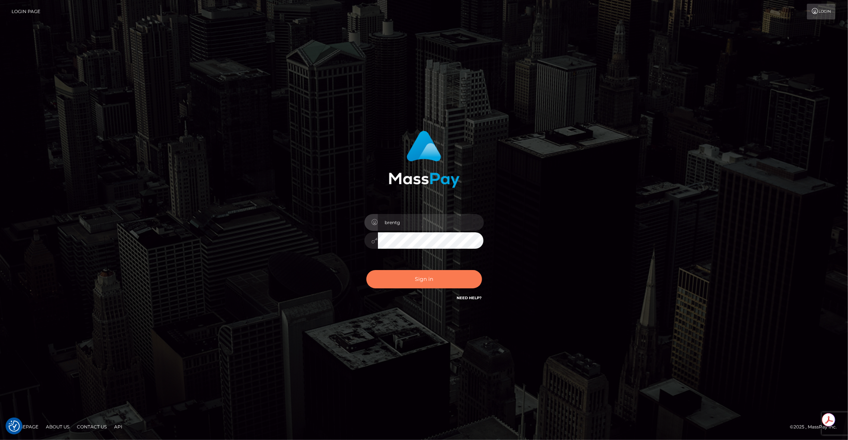
click at [401, 278] on button "Sign in" at bounding box center [425, 279] width 116 height 18
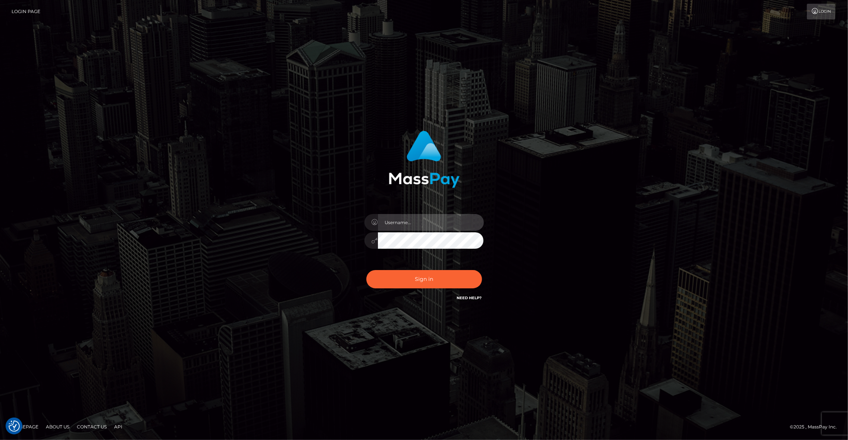
type input "brentg"
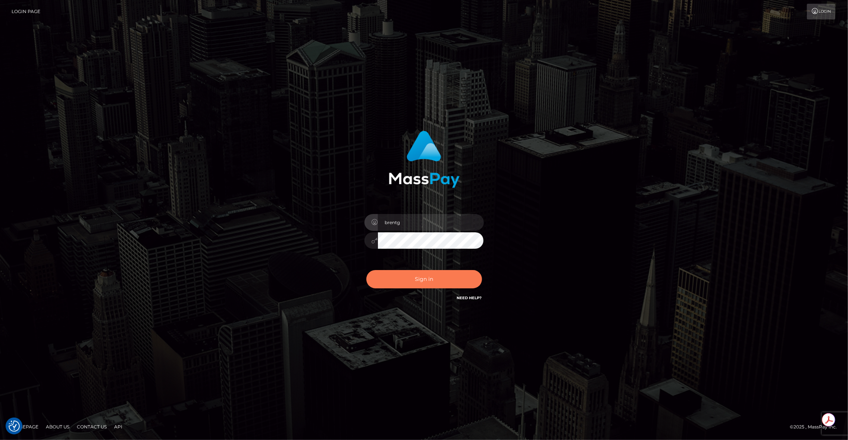
click at [408, 275] on button "Sign in" at bounding box center [425, 279] width 116 height 18
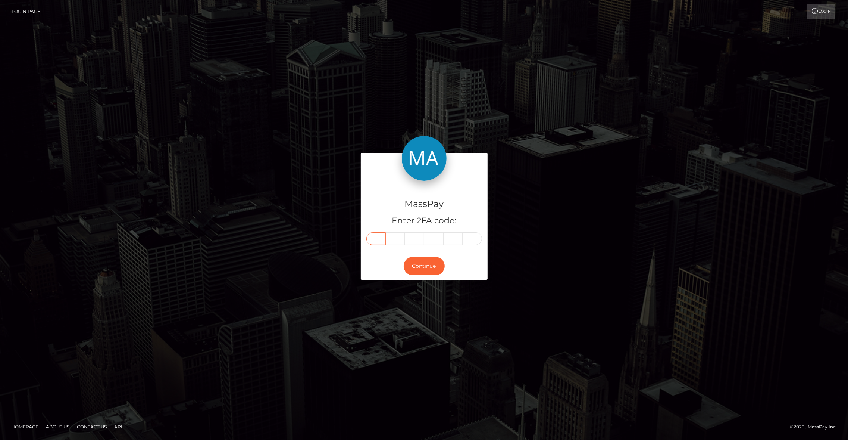
paste input "2"
type input "2"
type input "3"
type input "7"
type input "9"
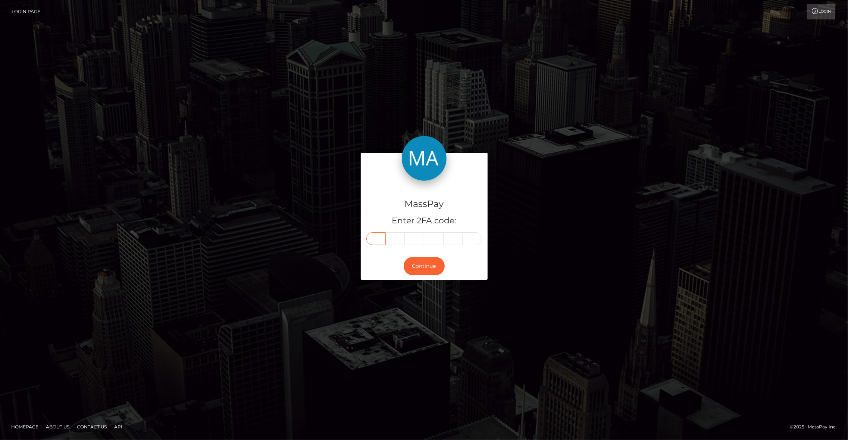
type input "9"
type input "7"
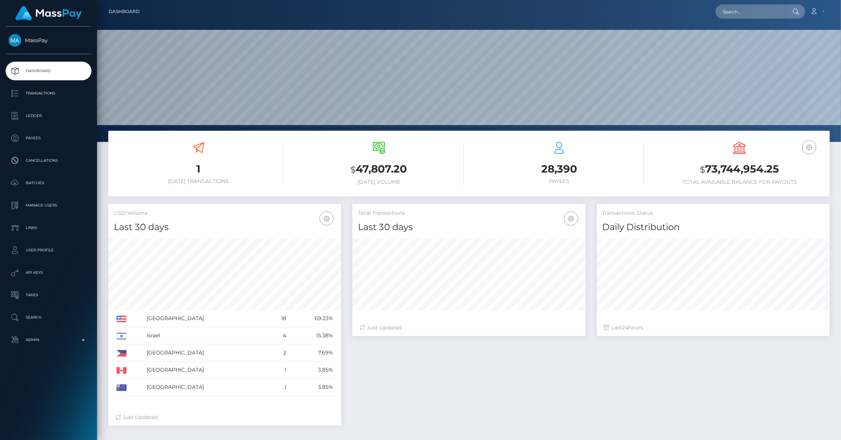
scroll to position [132, 233]
click at [767, 15] on input "text" at bounding box center [751, 11] width 70 height 14
type input "denise@masspay.io"
click at [753, 43] on link "Ma. Denise Manalansan" at bounding box center [749, 39] width 66 height 14
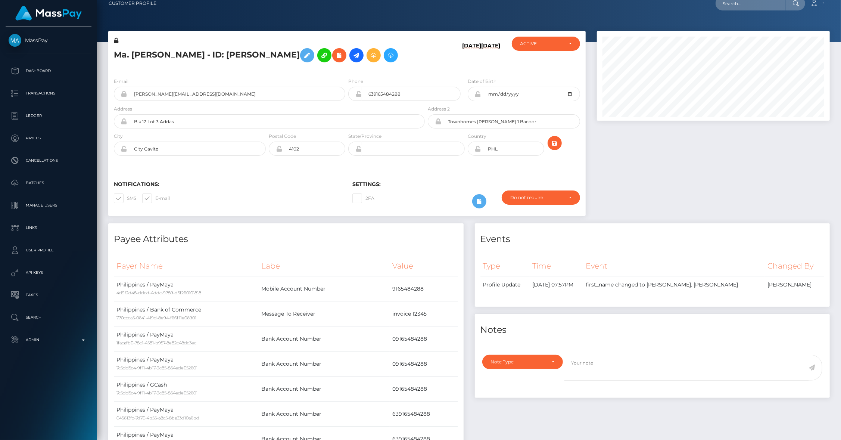
scroll to position [61, 0]
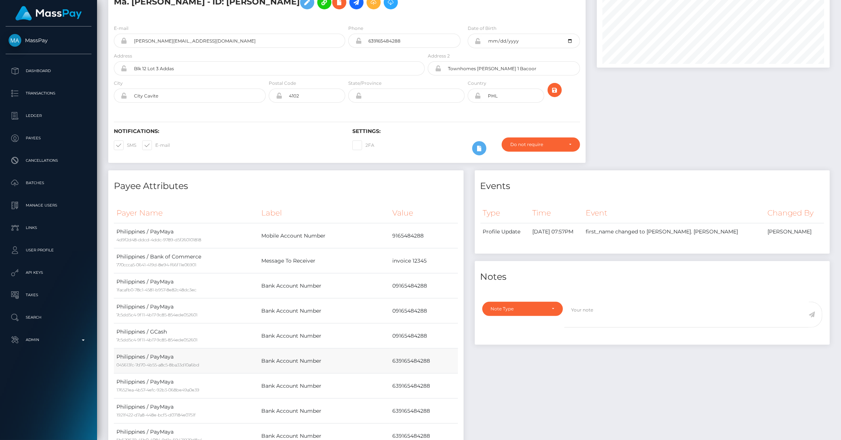
click at [414, 362] on td "639165484288" at bounding box center [424, 360] width 68 height 25
copy td "639165484288"
click at [352, 3] on icon at bounding box center [356, 2] width 9 height 9
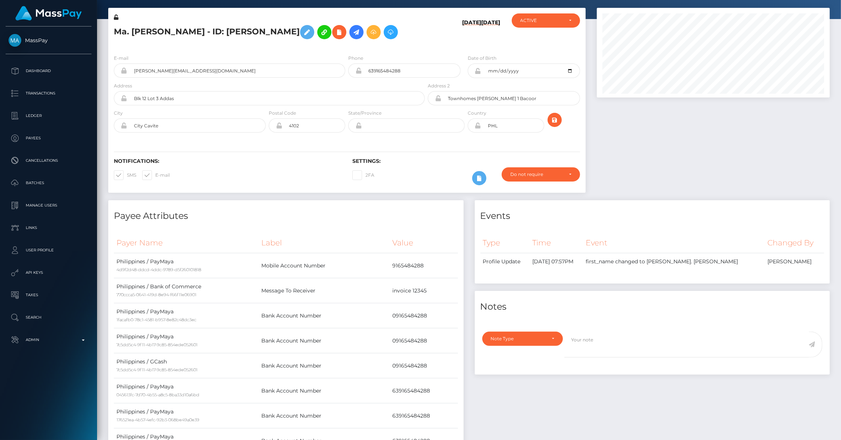
scroll to position [0, 0]
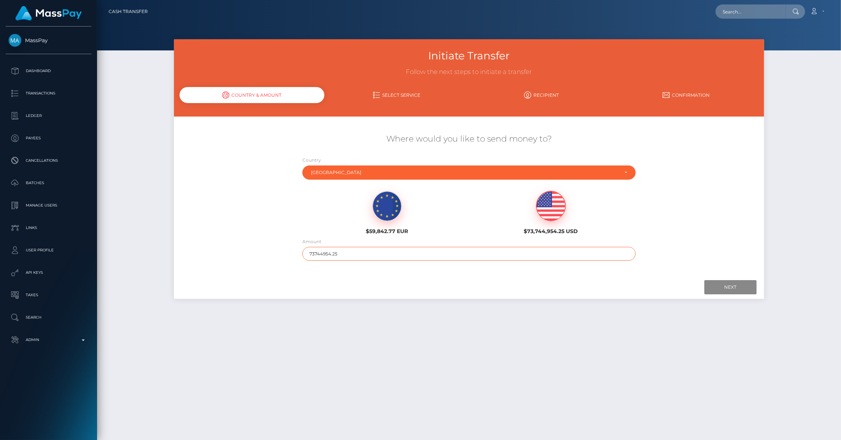
click at [393, 250] on input "73744954.25" at bounding box center [468, 254] width 333 height 14
type input "900"
click at [754, 283] on input "Next" at bounding box center [730, 287] width 52 height 14
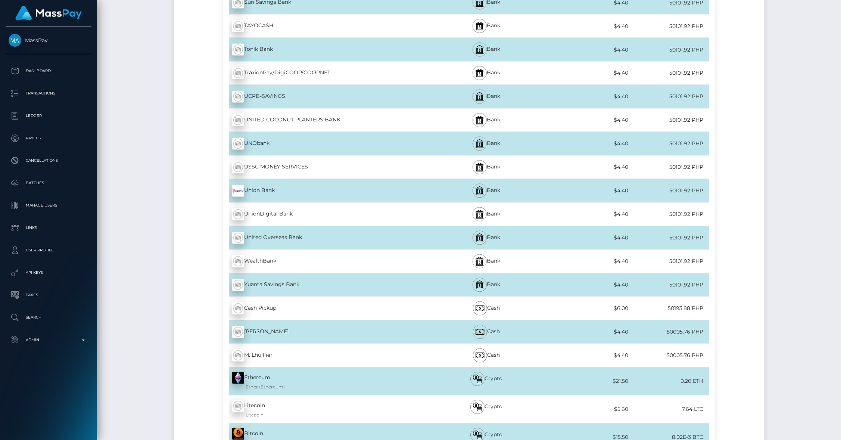
scroll to position [6606, 0]
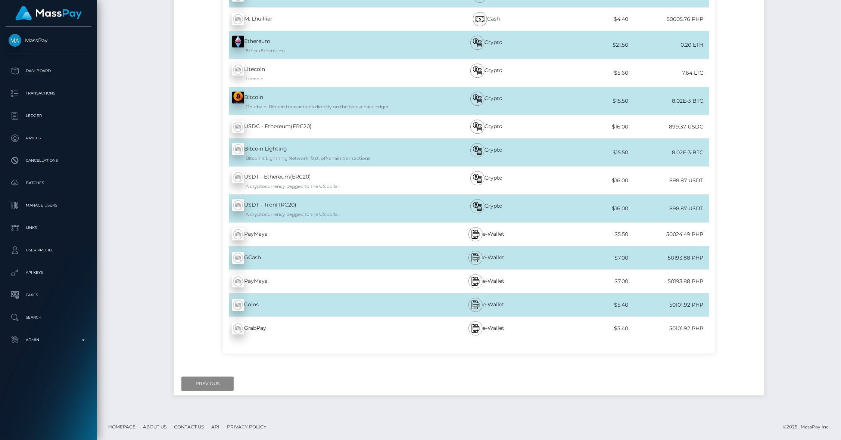
click at [340, 234] on div "PayMaya - PHP" at bounding box center [324, 234] width 203 height 21
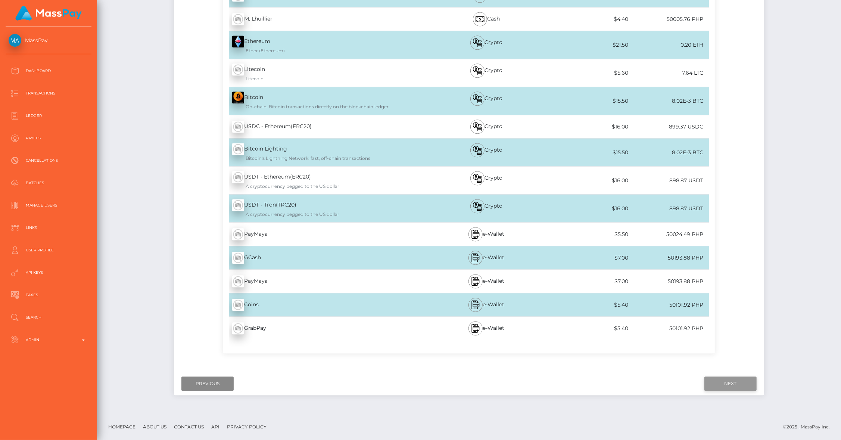
click at [727, 383] on input "Next" at bounding box center [730, 383] width 52 height 14
click at [255, 281] on div "PayMaya - PHP" at bounding box center [324, 281] width 203 height 21
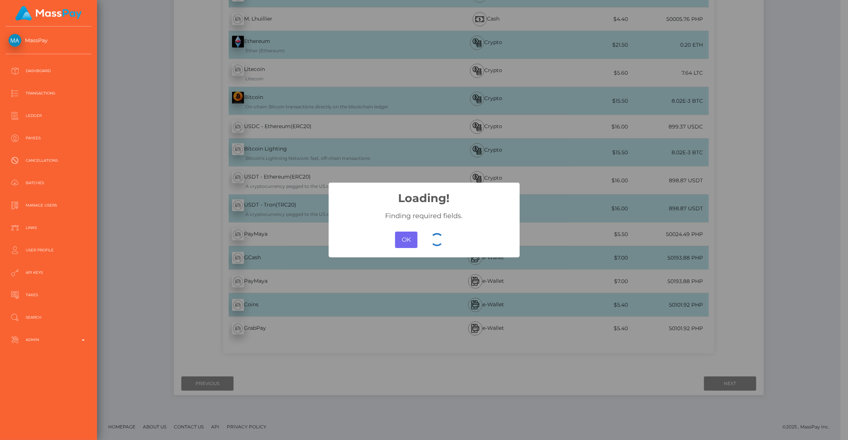
click at [410, 247] on button "OK" at bounding box center [406, 239] width 22 height 16
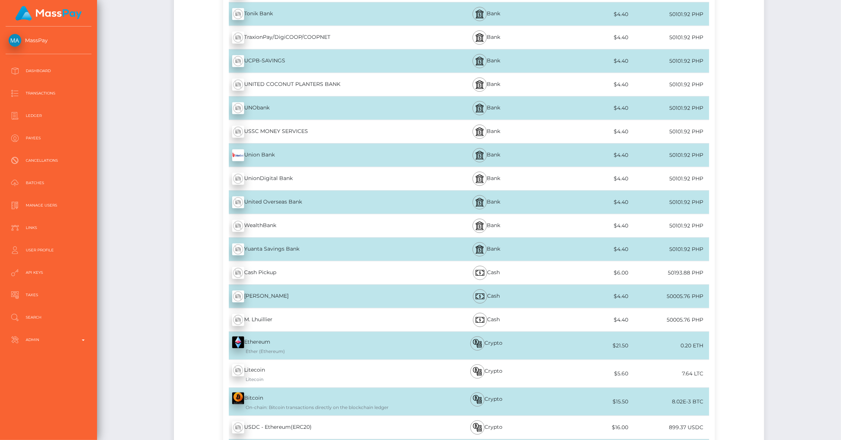
scroll to position [6277, 0]
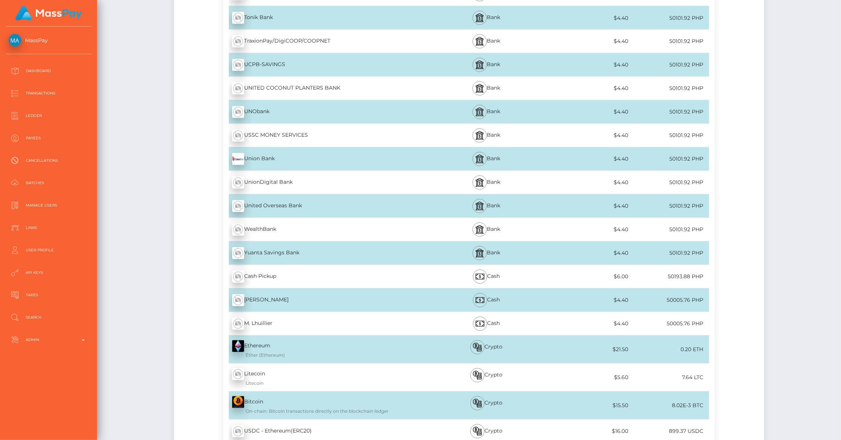
click at [331, 169] on div "Union Bank - PHP" at bounding box center [324, 159] width 203 height 21
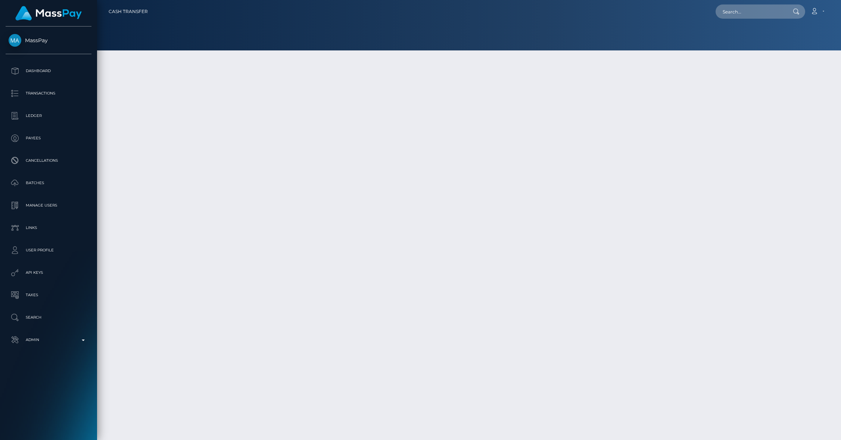
scroll to position [19, 0]
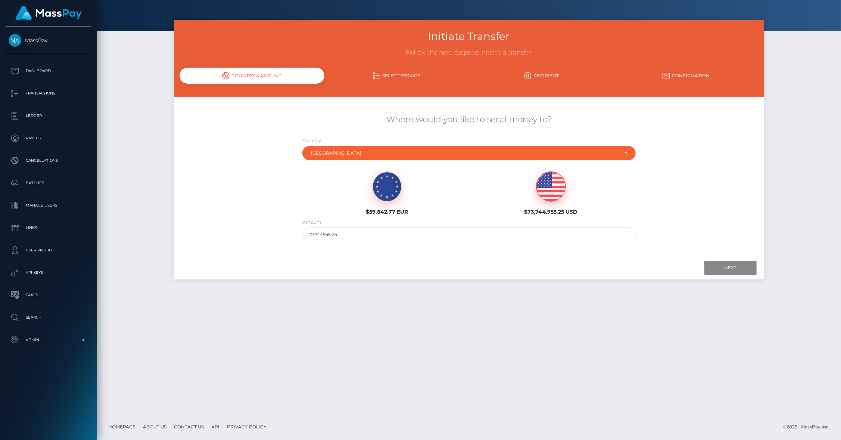
click at [543, 190] on img at bounding box center [550, 187] width 29 height 30
click at [372, 233] on input "73744955.25" at bounding box center [468, 234] width 333 height 14
type input "900"
click at [715, 267] on input "Next" at bounding box center [730, 268] width 52 height 14
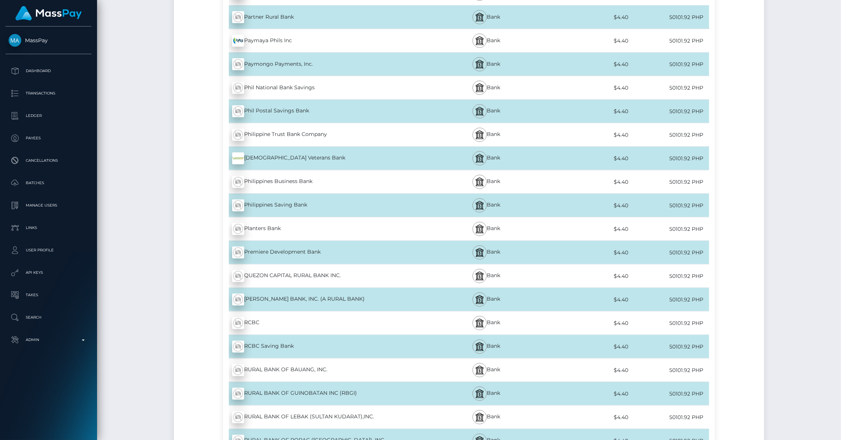
scroll to position [6606, 0]
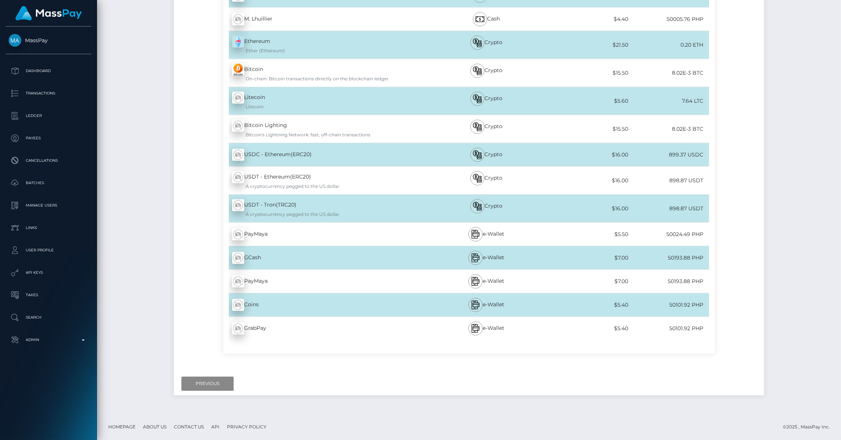
click at [381, 232] on div "PayMaya - PHP" at bounding box center [324, 234] width 203 height 21
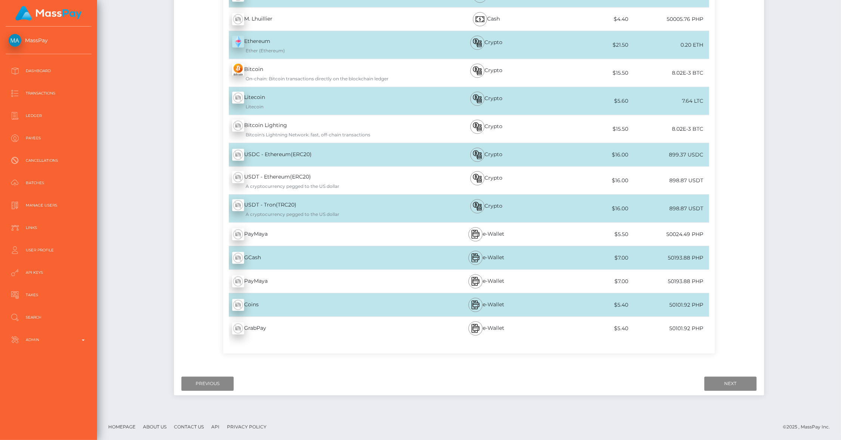
click at [381, 232] on div "PayMaya - PHP" at bounding box center [324, 234] width 203 height 21
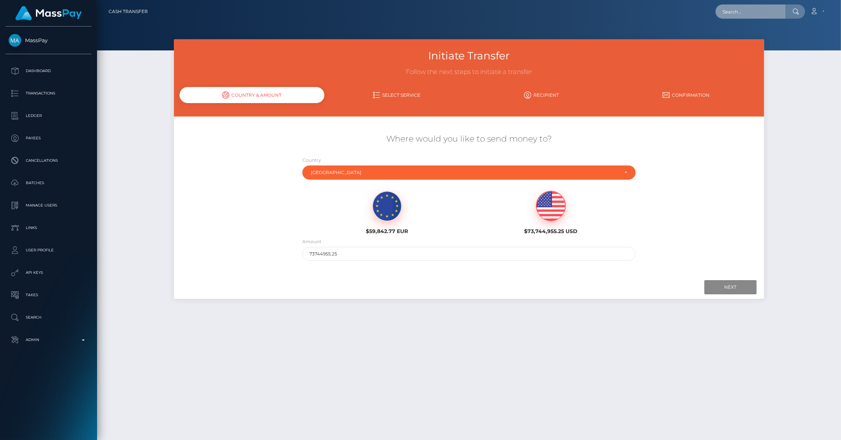
click at [748, 15] on input "text" at bounding box center [751, 11] width 70 height 14
paste input "[EMAIL_ADDRESS][DOMAIN_NAME]"
type input "[EMAIL_ADDRESS][DOMAIN_NAME]"
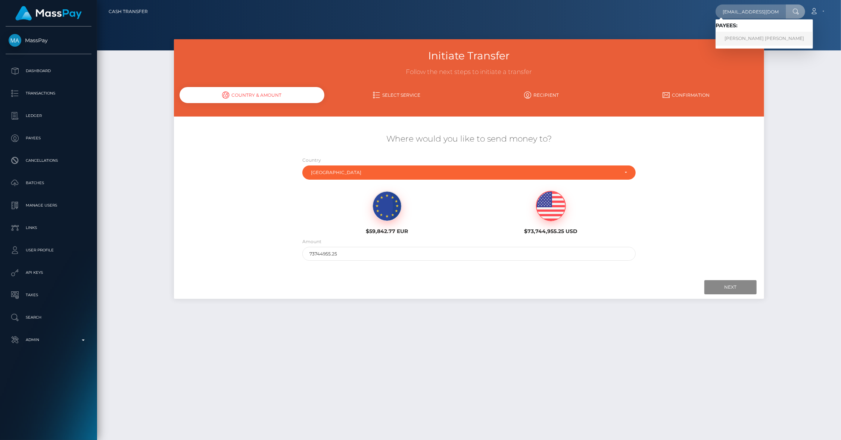
click at [754, 35] on link "[PERSON_NAME] [PERSON_NAME]" at bounding box center [764, 39] width 97 height 14
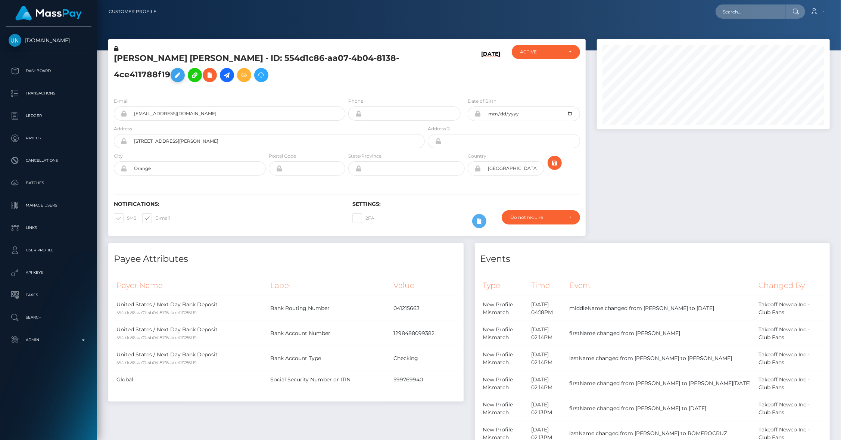
click at [180, 77] on icon at bounding box center [177, 75] width 9 height 9
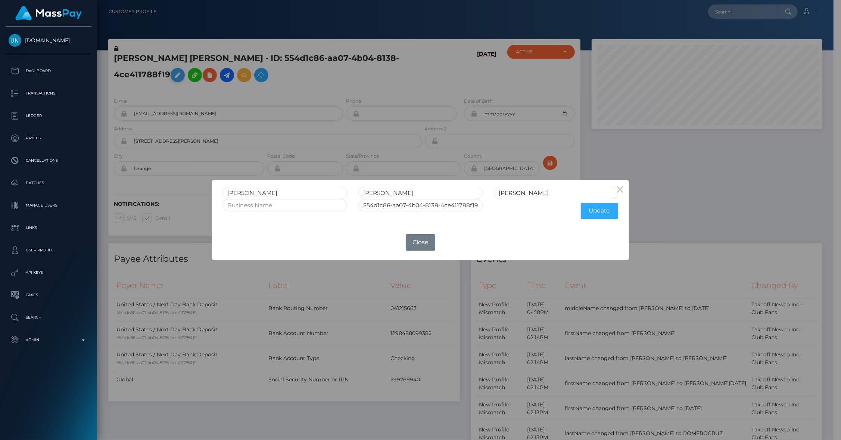
scroll to position [373170, 373027]
click at [427, 242] on button "Close" at bounding box center [423, 242] width 29 height 16
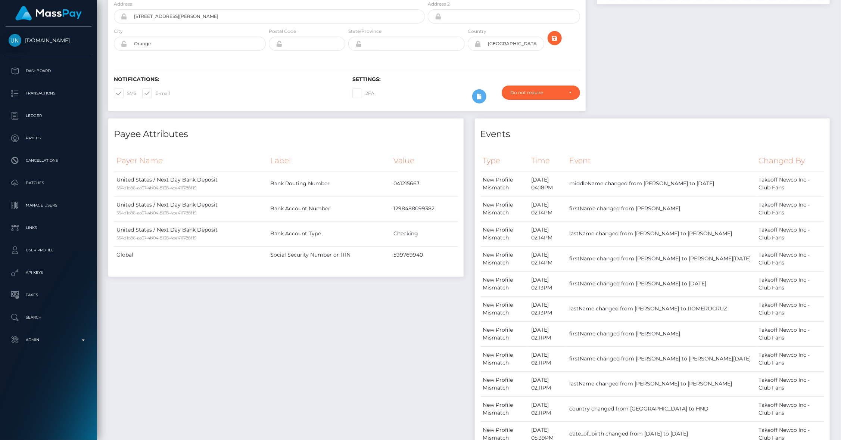
scroll to position [0, 0]
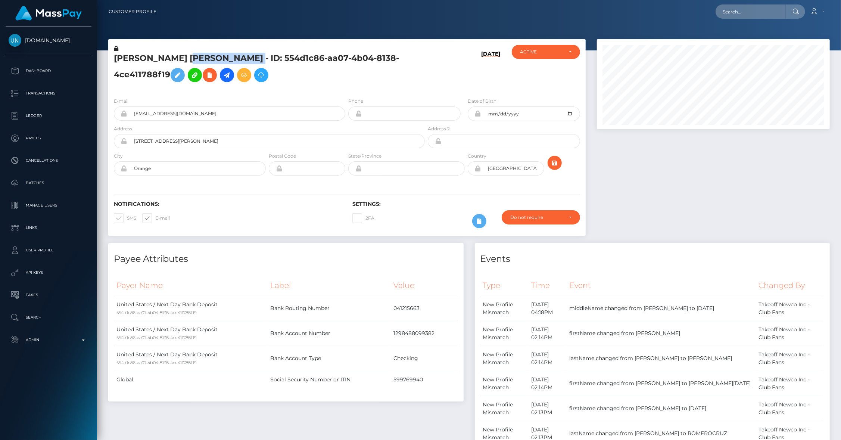
drag, startPoint x: 195, startPoint y: 57, endPoint x: 281, endPoint y: 62, distance: 86.7
click at [281, 62] on h5 "GABRIEL ANDRES CARDENALES PEREZ - ID: 554d1c86-aa07-4b04-8138-4ce411788f19" at bounding box center [267, 69] width 307 height 33
copy h5 "CARDENALES PEREZ"
click at [770, 12] on input "text" at bounding box center [751, 11] width 70 height 14
paste input "tomimilevski14@gmail.com"
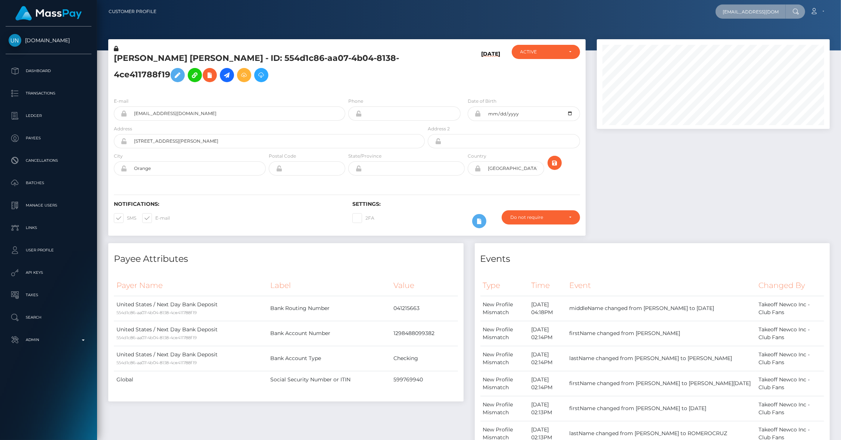
scroll to position [0, 9]
type input "tomimilevski14@gmail.com"
click at [769, 38] on link "DEJAN MILEVSKI" at bounding box center [746, 39] width 60 height 14
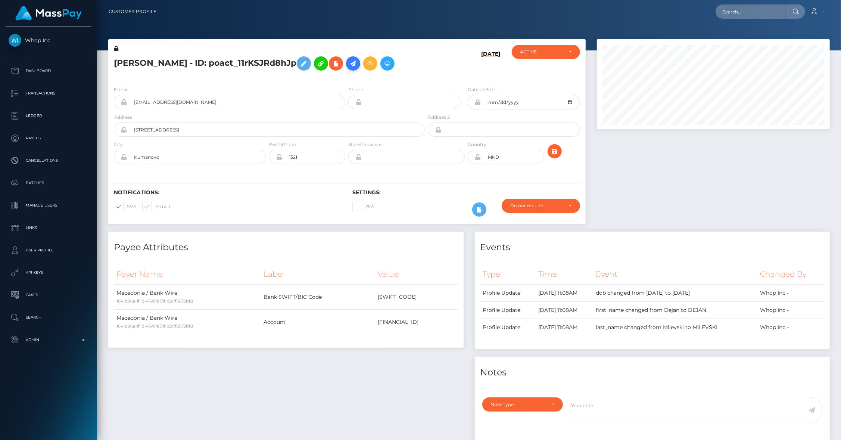
click at [358, 64] on icon at bounding box center [353, 63] width 9 height 9
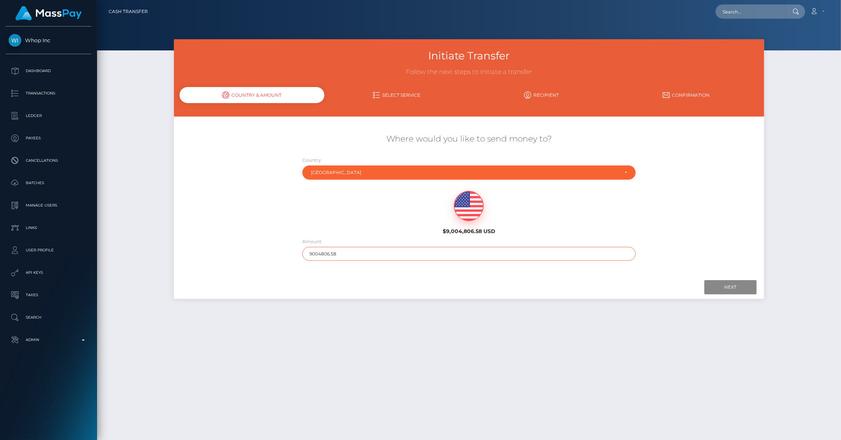
drag, startPoint x: 320, startPoint y: 254, endPoint x: 386, endPoint y: 267, distance: 67.3
click at [386, 267] on div "Where would you like to send money to? Country Abkhazia Afghanistan Albania Alg…" at bounding box center [469, 197] width 579 height 150
type input "900"
click at [735, 287] on input "Next" at bounding box center [730, 287] width 52 height 14
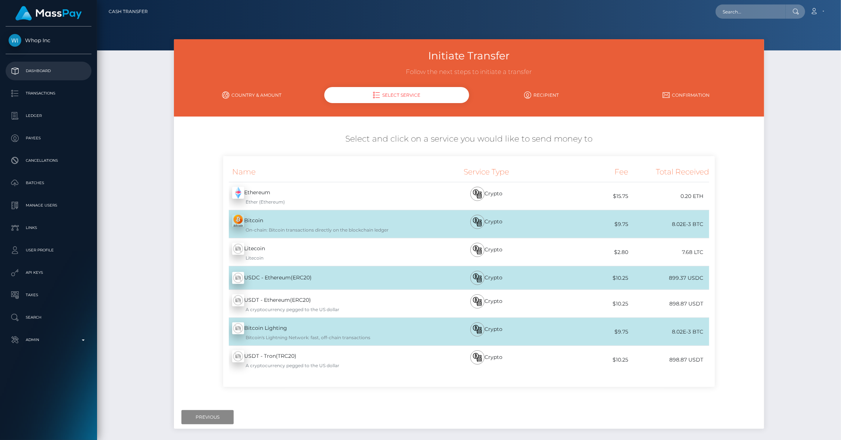
click at [31, 68] on p "Dashboard" at bounding box center [49, 70] width 80 height 11
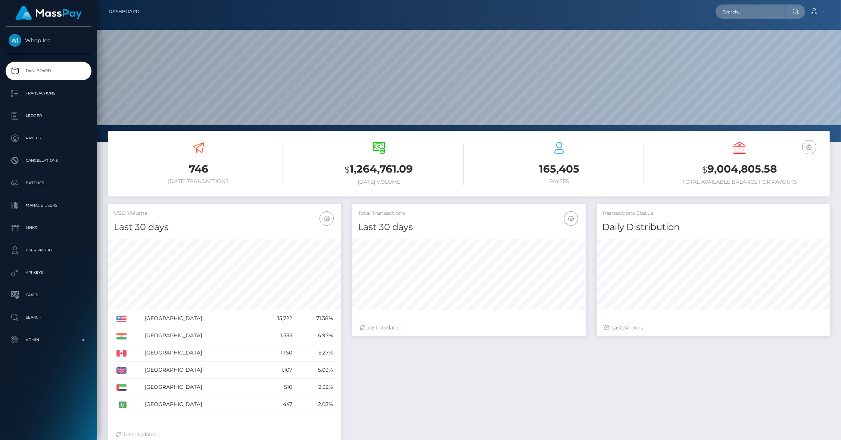
scroll to position [132, 233]
click at [46, 276] on p "API Keys" at bounding box center [49, 272] width 80 height 11
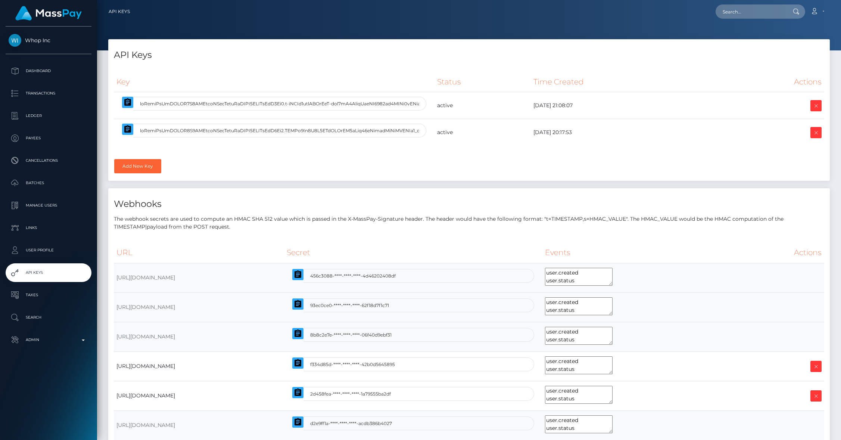
select select
click at [128, 131] on icon "button" at bounding box center [127, 129] width 9 height 9
click at [740, 19] on nav "API Keys Loading... Loading..." at bounding box center [469, 11] width 744 height 23
click at [740, 19] on div "Loading... Loading... Account Edit Profile Logout" at bounding box center [483, 12] width 694 height 16
click at [741, 17] on input "text" at bounding box center [751, 11] width 70 height 14
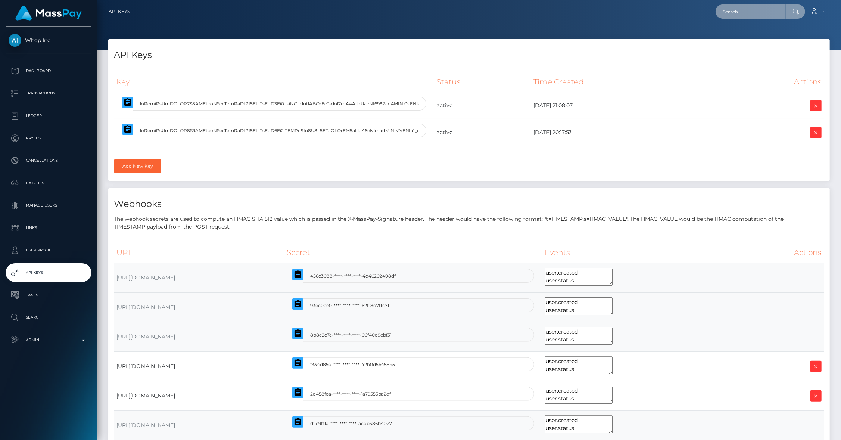
paste input "pout_WlN755R4ZQ3uB"
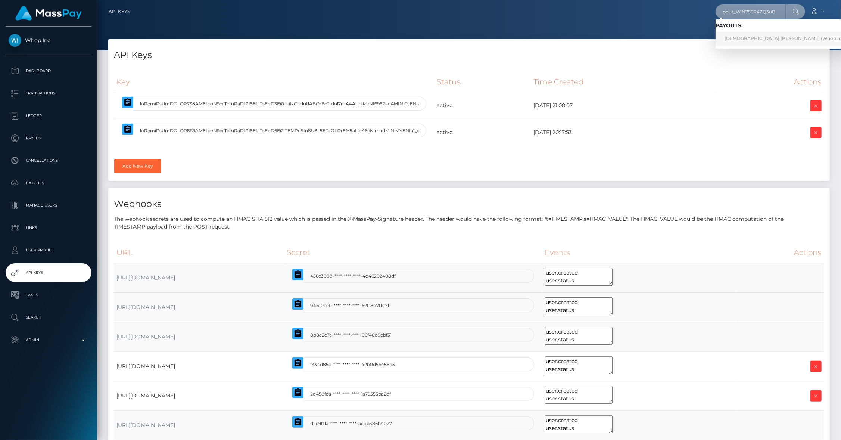
type input "pout_WlN755R4ZQ3uB"
click at [761, 34] on link "JEVAUNIE ANTONIO DAYE (Whop Inc - )" at bounding box center [787, 39] width 143 height 14
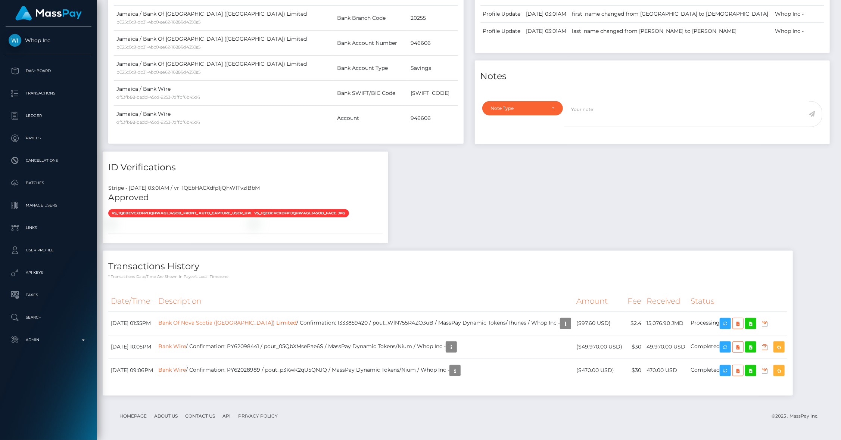
scroll to position [322, 0]
click at [483, 261] on div "Payee Attributes Payer Name Label Value Jamaica / Bank Of Nova Scotia ([GEOGRAP…" at bounding box center [469, 178] width 733 height 450
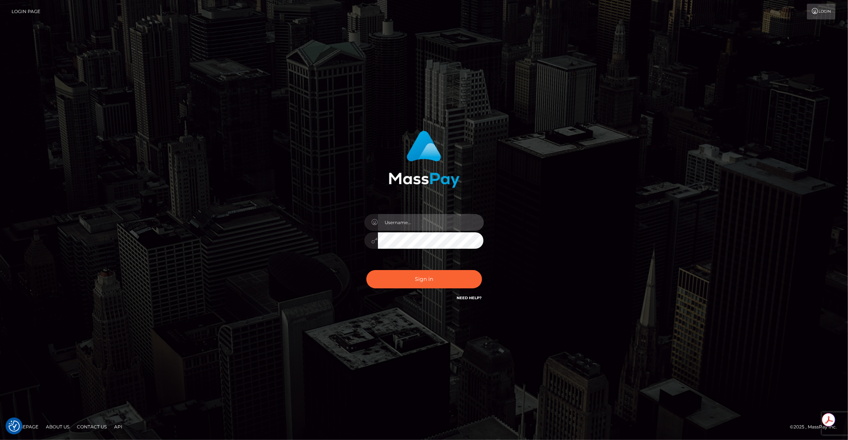
type input "brentg"
click at [422, 268] on div "Sign in Need Help?" at bounding box center [424, 281] width 131 height 33
click at [419, 271] on button "Sign in" at bounding box center [425, 279] width 116 height 18
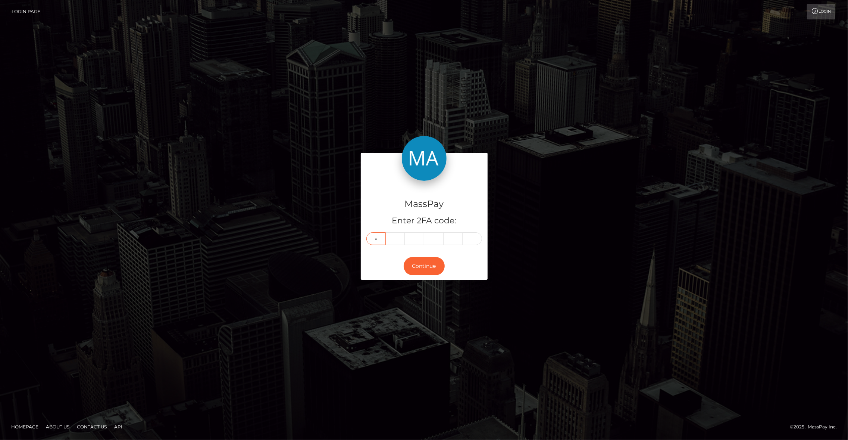
type input "5"
type input "7"
type input "3"
type input "5"
type input "7"
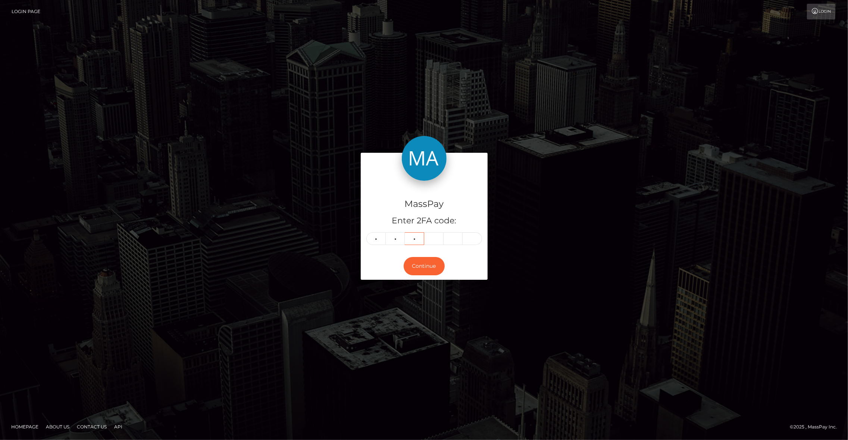
type input "9"
type input "3"
type input "5"
type input "9"
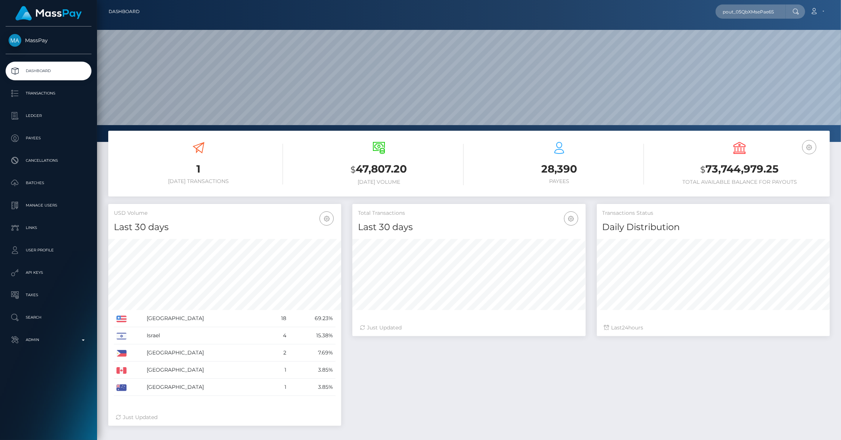
scroll to position [132, 233]
type input "pout_05QbXMsePae6S"
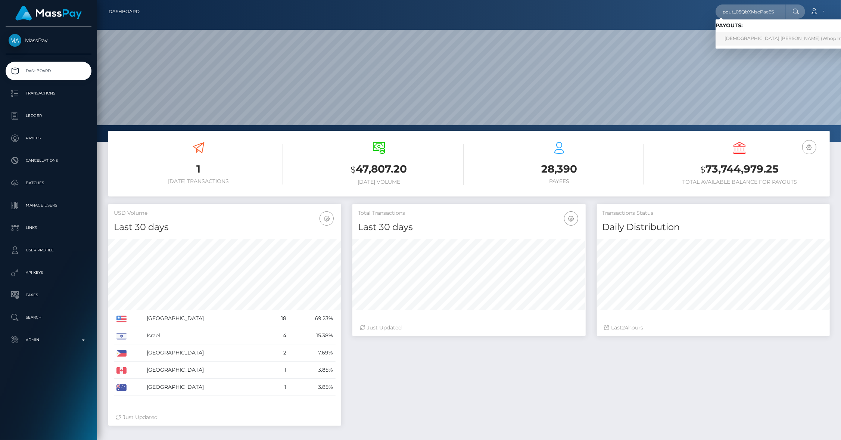
click at [774, 41] on link "[DEMOGRAPHIC_DATA] [PERSON_NAME] (Whop Inc - )" at bounding box center [787, 39] width 143 height 14
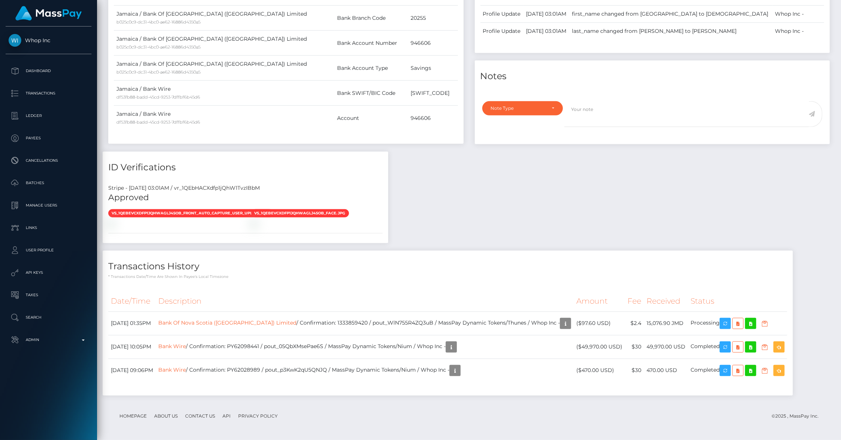
scroll to position [480, 0]
click at [38, 73] on p "Dashboard" at bounding box center [49, 70] width 80 height 11
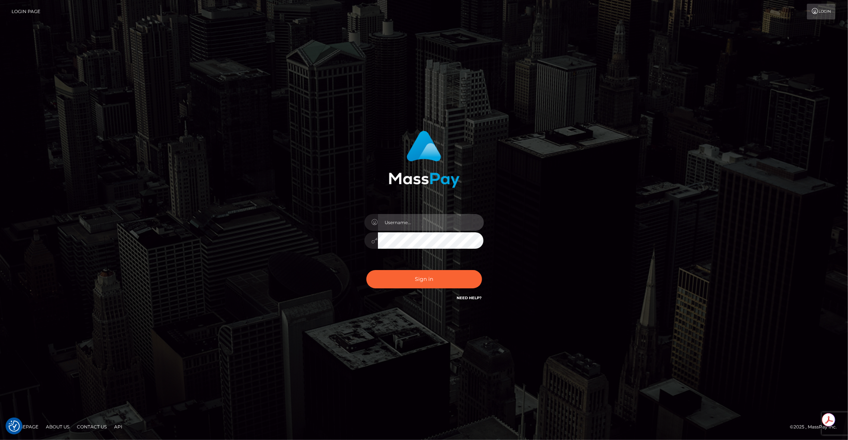
type input "brentg"
click at [405, 272] on button "Sign in" at bounding box center [425, 279] width 116 height 18
click at [405, 272] on div "Sign in Need Help?" at bounding box center [424, 281] width 131 height 33
type input "brentg"
click at [403, 278] on button "Sign in" at bounding box center [425, 279] width 116 height 18
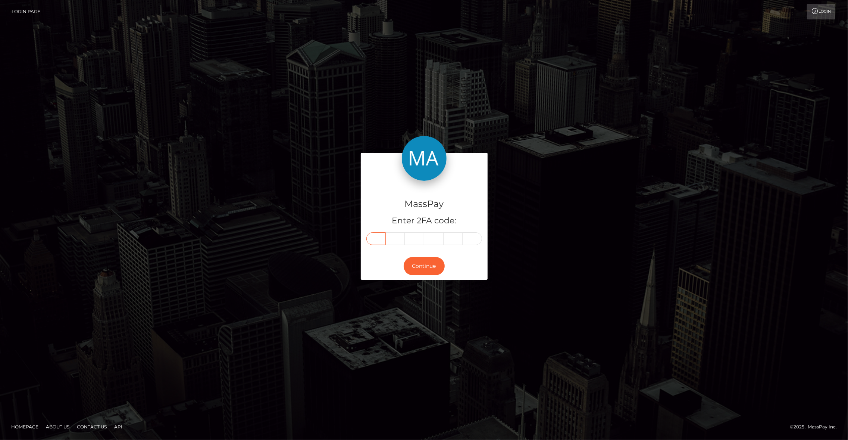
paste input "6"
type input "6"
type input "5"
type input "3"
type input "9"
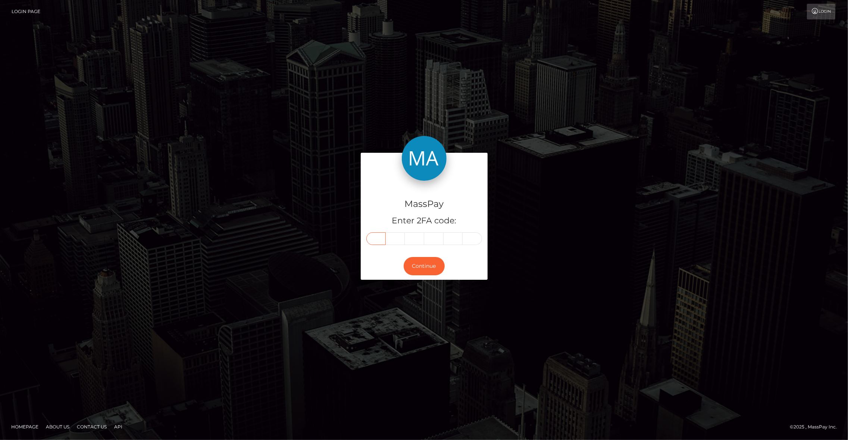
type input "1"
type input "5"
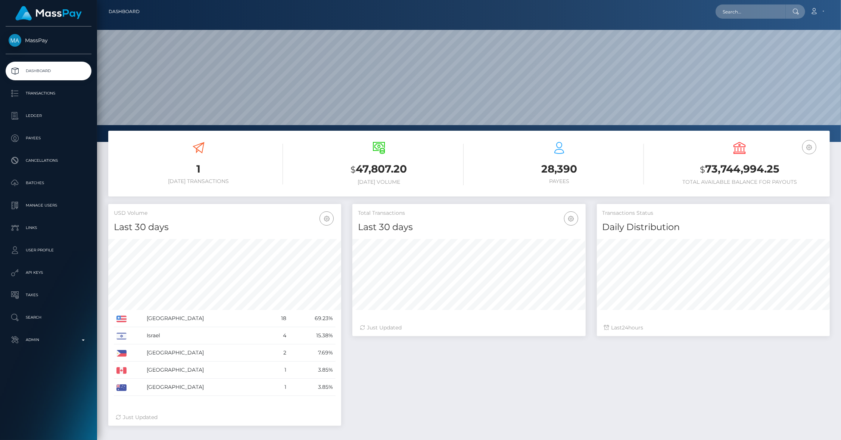
scroll to position [132, 233]
click at [738, 16] on input "text" at bounding box center [751, 11] width 70 height 14
type input "[PERSON_NAME][EMAIL_ADDRESS][DOMAIN_NAME]"
click at [748, 35] on link "Ma. Denise Manalansan" at bounding box center [749, 39] width 66 height 14
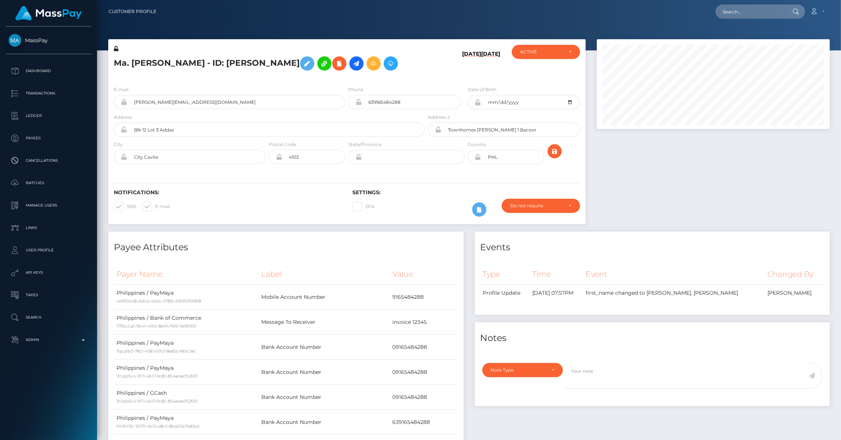
scroll to position [90, 233]
click at [400, 425] on td "639165484288" at bounding box center [424, 421] width 68 height 25
copy td "639165484288"
click at [352, 67] on icon at bounding box center [356, 63] width 9 height 9
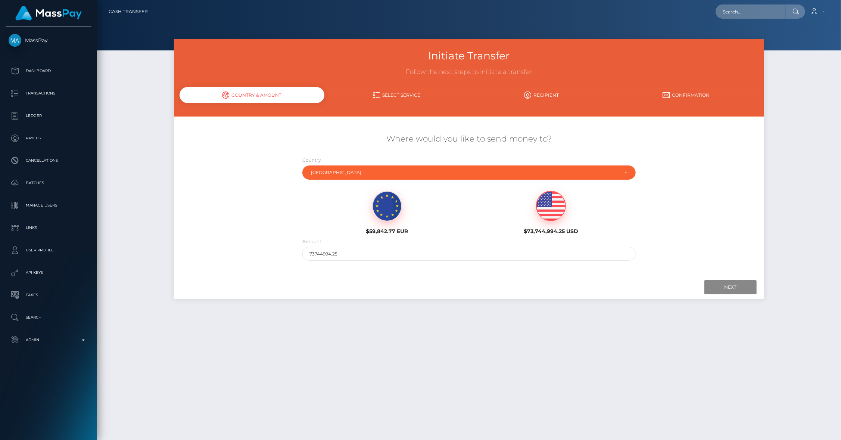
click at [545, 208] on img at bounding box center [550, 206] width 29 height 30
click at [550, 211] on img at bounding box center [550, 206] width 29 height 30
click at [365, 256] on input "73744994.25" at bounding box center [468, 254] width 333 height 14
type input "900"
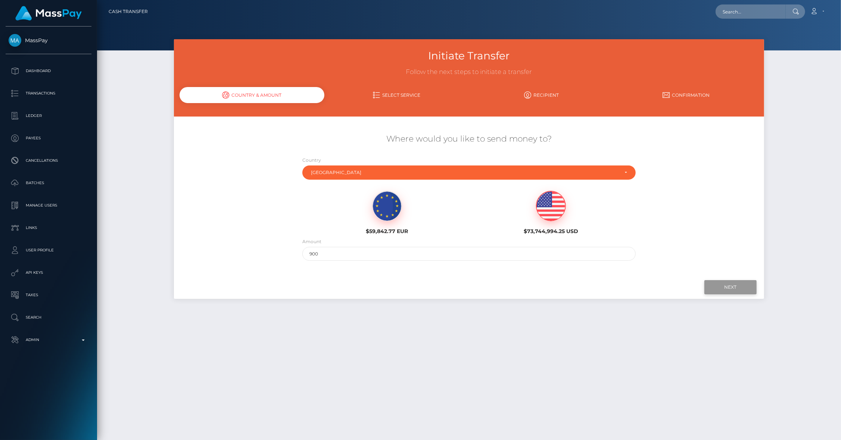
click at [722, 280] on input "Next" at bounding box center [730, 287] width 52 height 14
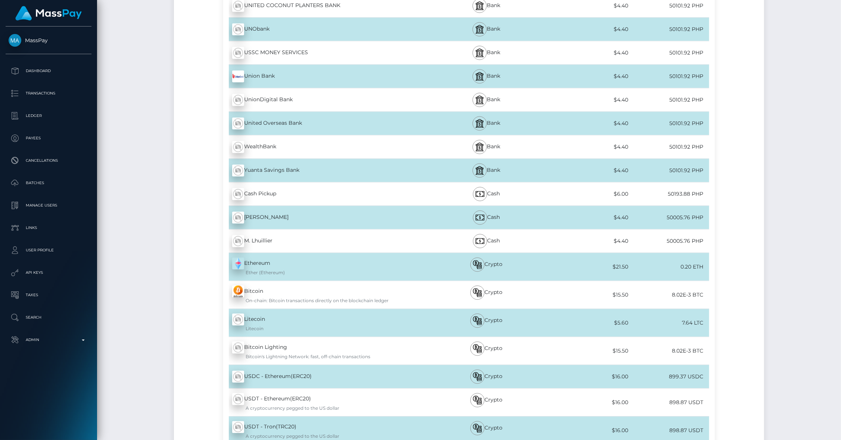
scroll to position [6606, 0]
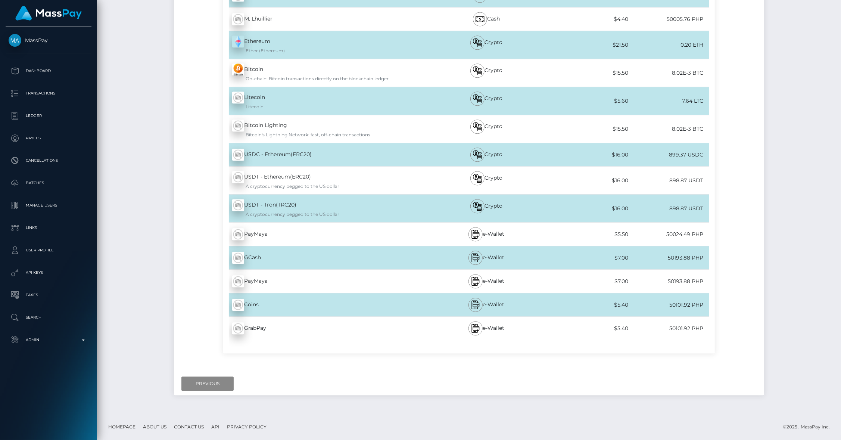
click at [292, 234] on div "PayMaya - PHP" at bounding box center [324, 234] width 203 height 21
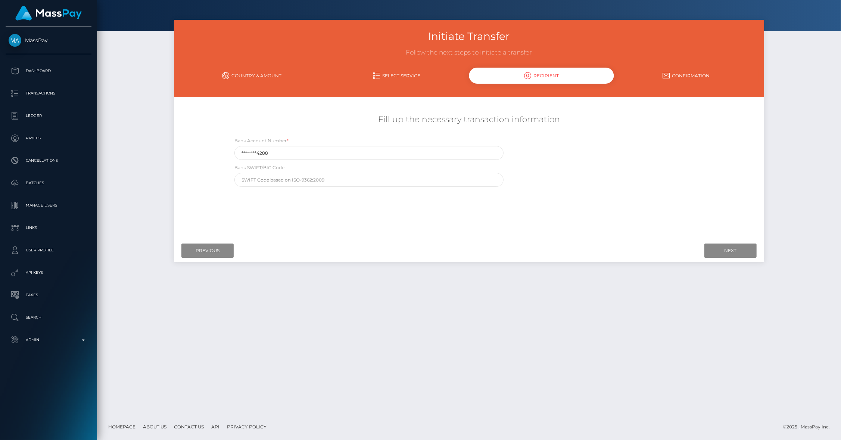
scroll to position [0, 0]
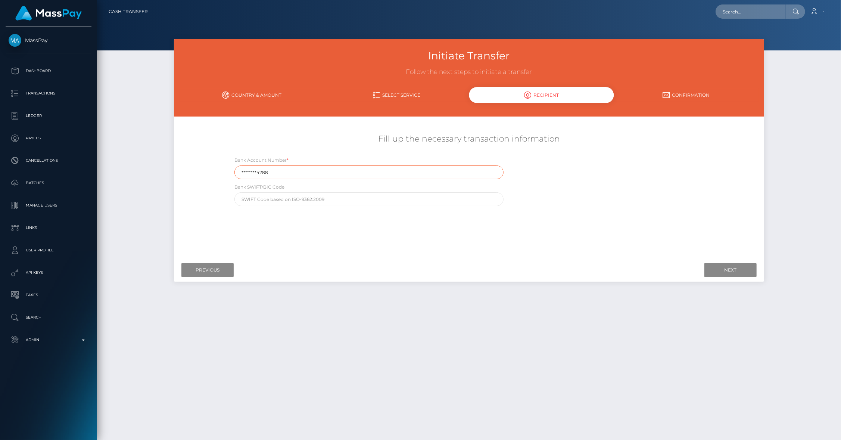
drag, startPoint x: 284, startPoint y: 172, endPoint x: 177, endPoint y: 170, distance: 106.8
click at [190, 170] on div "Fill up the necessary transaction information Bank Account Number * ********428…" at bounding box center [469, 170] width 590 height 80
paste input "63916548"
type input "639165484288"
click at [709, 268] on input "Next" at bounding box center [730, 270] width 52 height 14
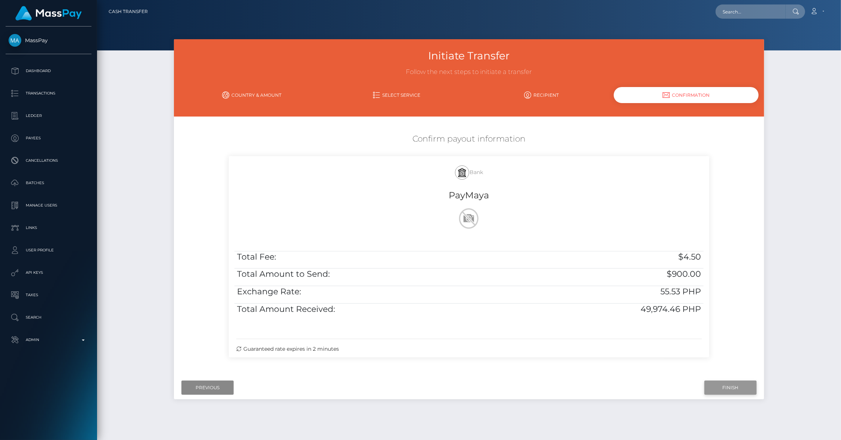
click at [722, 387] on input "Finish" at bounding box center [730, 387] width 52 height 14
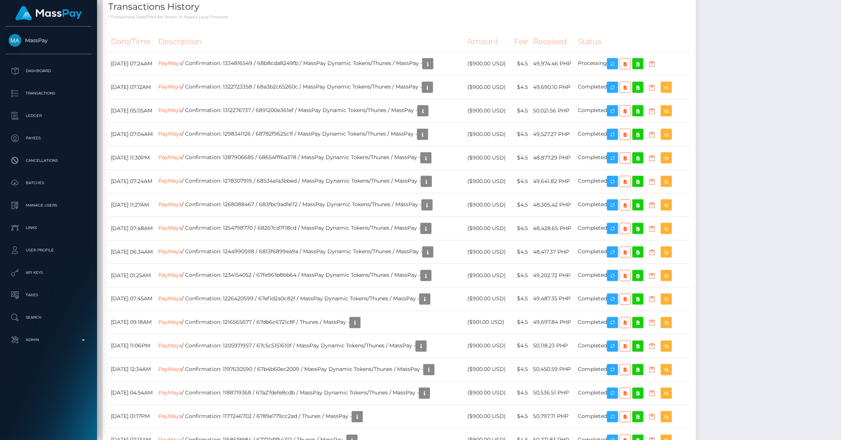
scroll to position [970, 0]
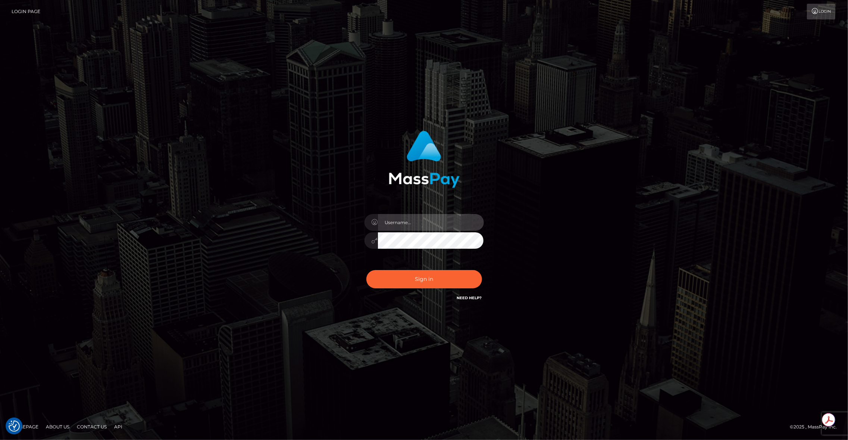
type input "brentg"
click at [415, 266] on div "Sign in Need Help?" at bounding box center [424, 281] width 131 height 33
click at [417, 279] on button "Sign in" at bounding box center [425, 279] width 116 height 18
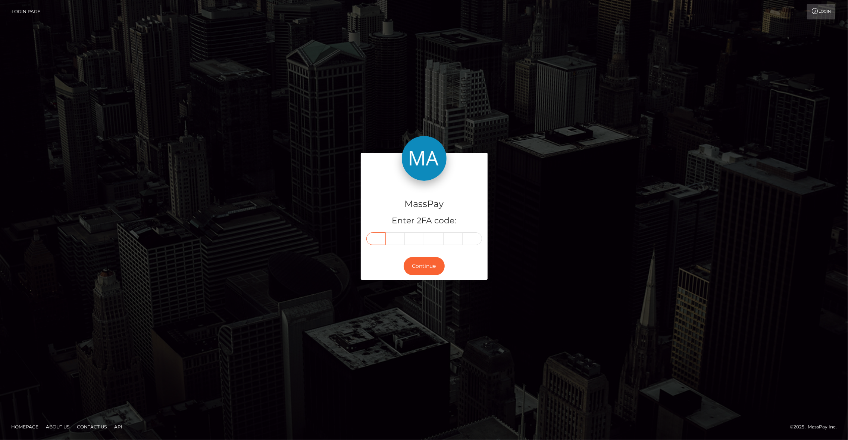
paste input "0"
type input "0"
type input "8"
type input "9"
type input "7"
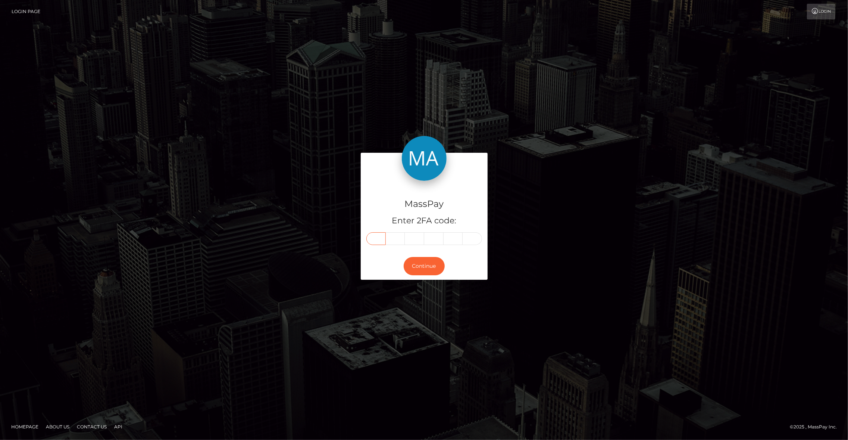
type input "4"
type input "3"
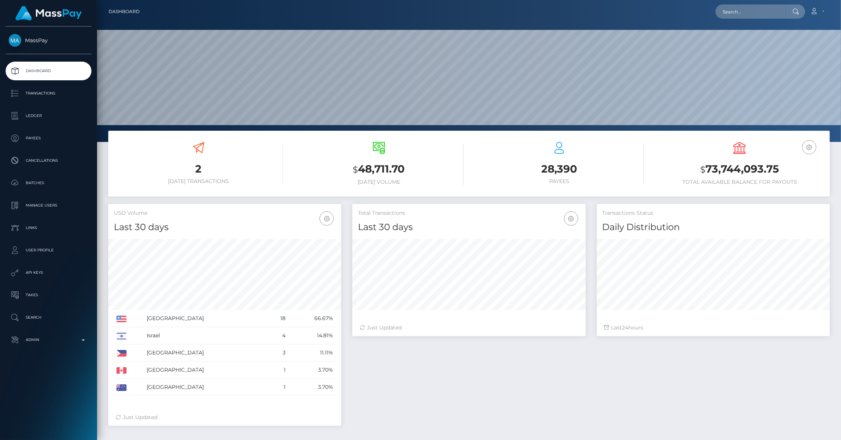
scroll to position [132, 233]
click at [50, 203] on p "Manage Users" at bounding box center [49, 205] width 80 height 11
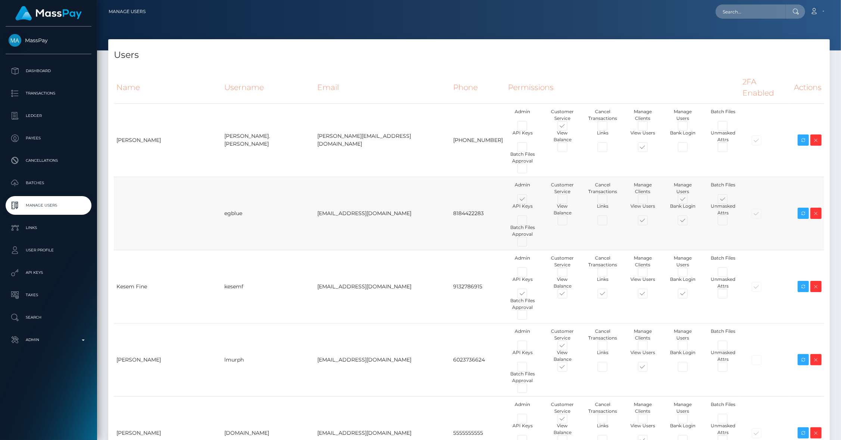
type input "brentg"
click at [273, 224] on td "egblue" at bounding box center [268, 213] width 93 height 73
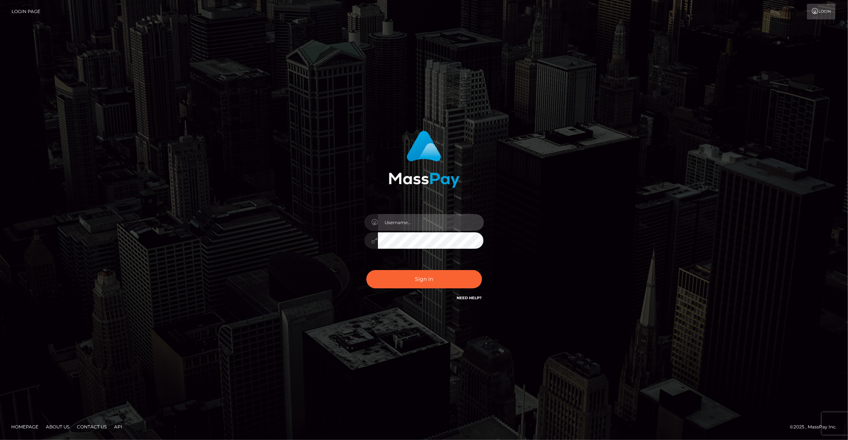
type input "brentg"
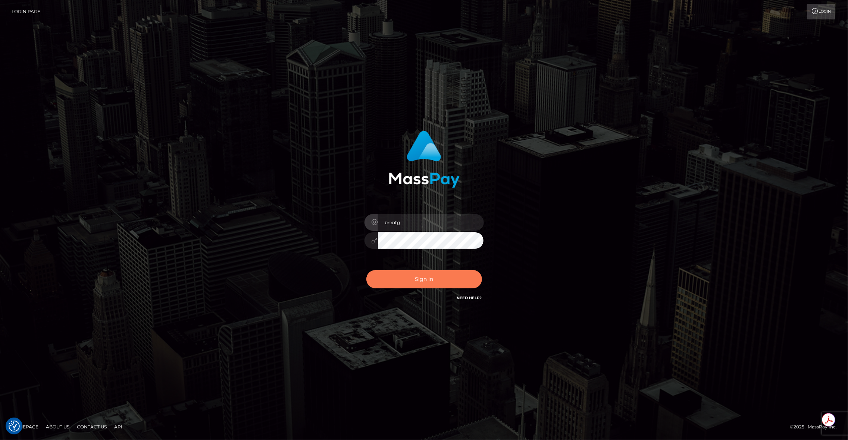
click at [427, 285] on button "Sign in" at bounding box center [425, 279] width 116 height 18
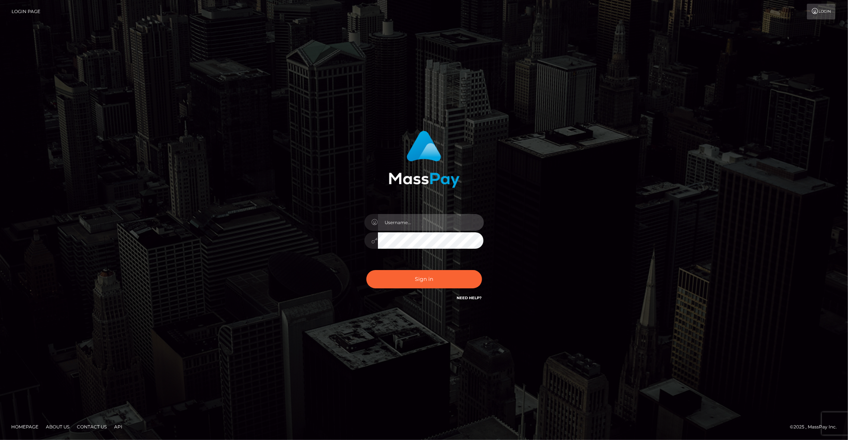
type input "brentg"
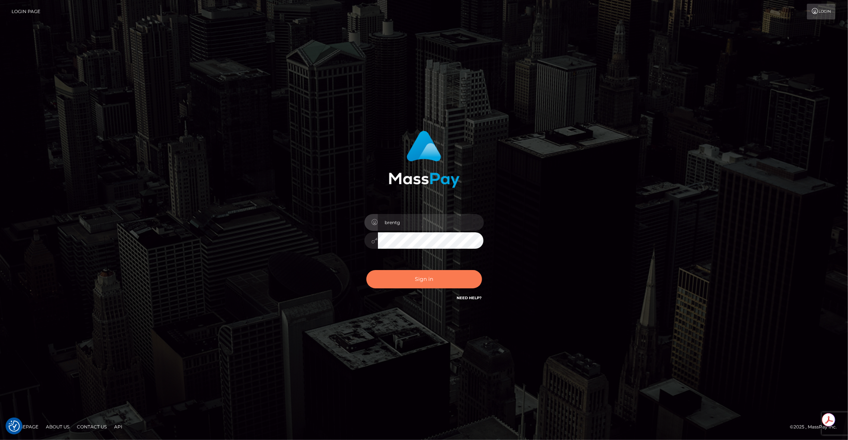
click at [455, 281] on button "Sign in" at bounding box center [425, 279] width 116 height 18
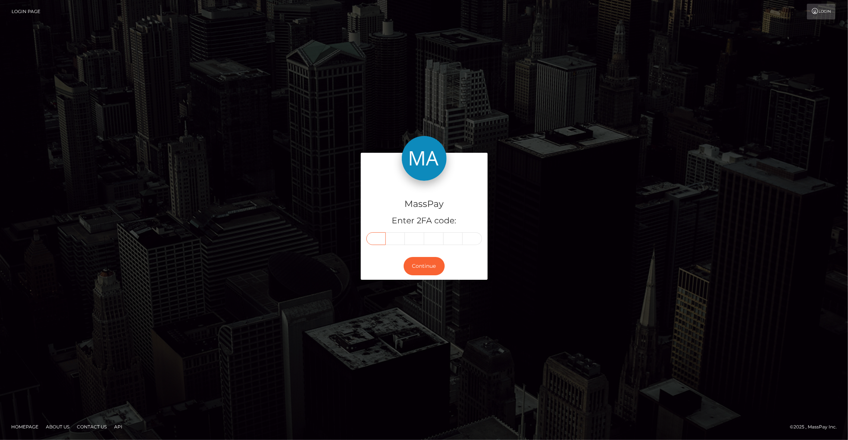
paste input "0"
type input "0"
type input "5"
type input "9"
type input "3"
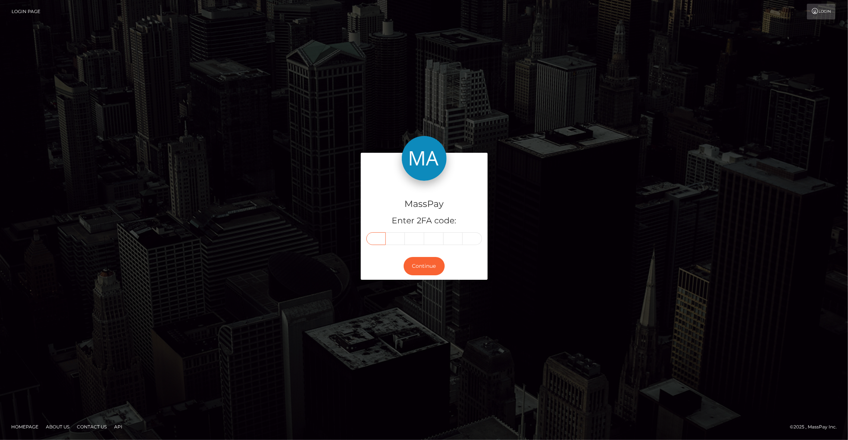
type input "2"
type input "5"
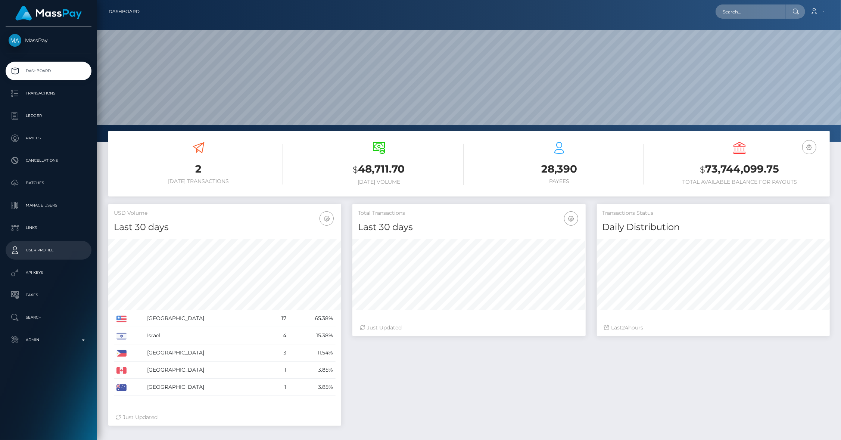
scroll to position [132, 233]
click at [53, 201] on p "Manage Users" at bounding box center [49, 205] width 80 height 11
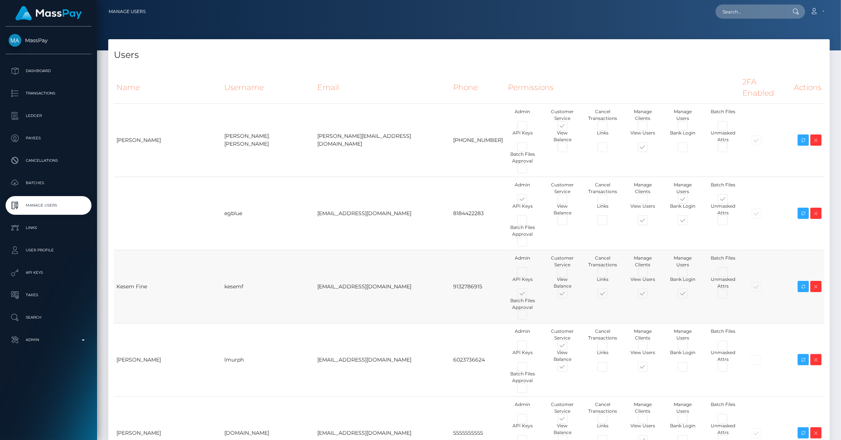
click at [591, 311] on div at bounding box center [622, 315] width 241 height 8
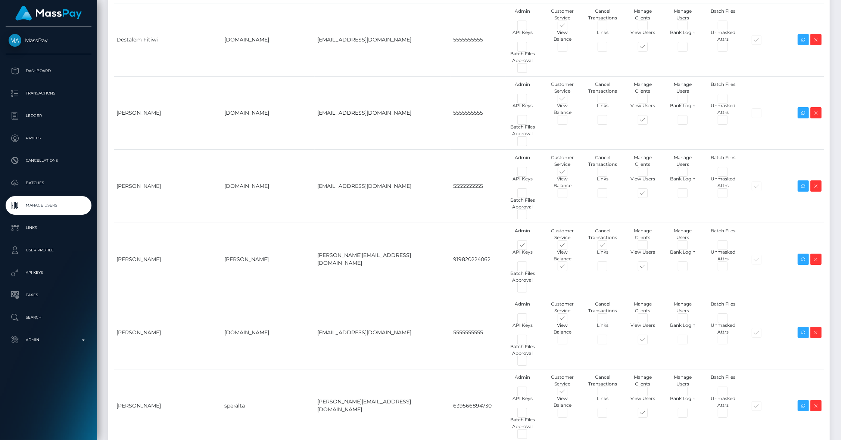
scroll to position [2338, 0]
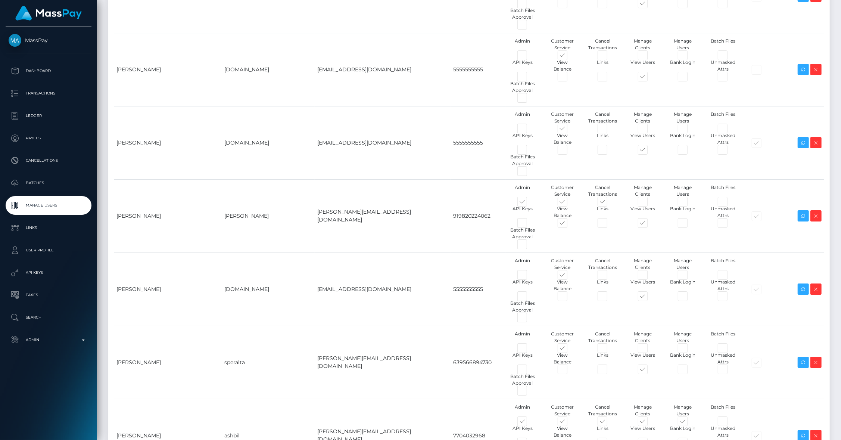
scroll to position [2360, 0]
type input "g"
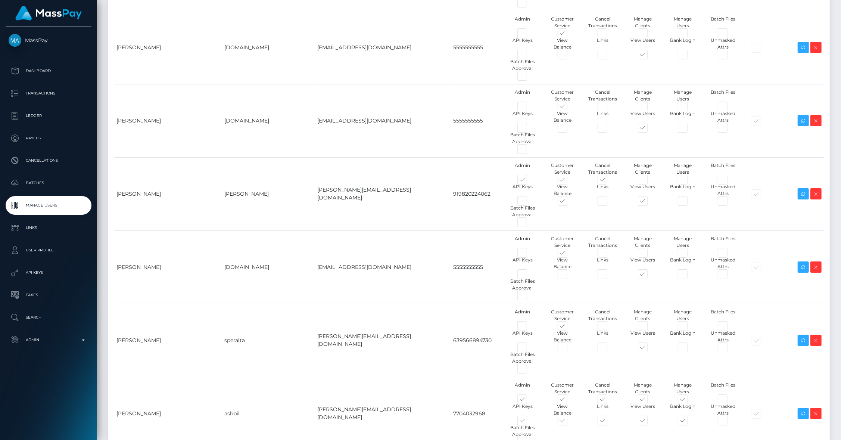
scroll to position [2338, 0]
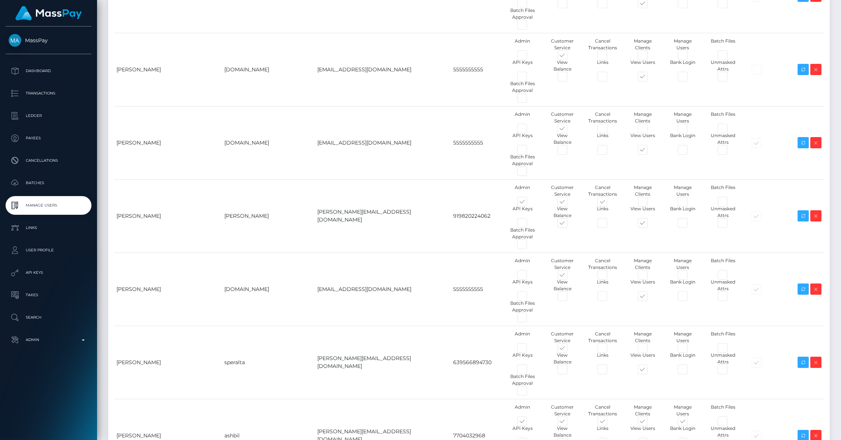
type input "petros.[PERSON_NAME]"
type input "petros@masspay.io"
type input "5555555555"
type input "Petros"
type input "Kidane"
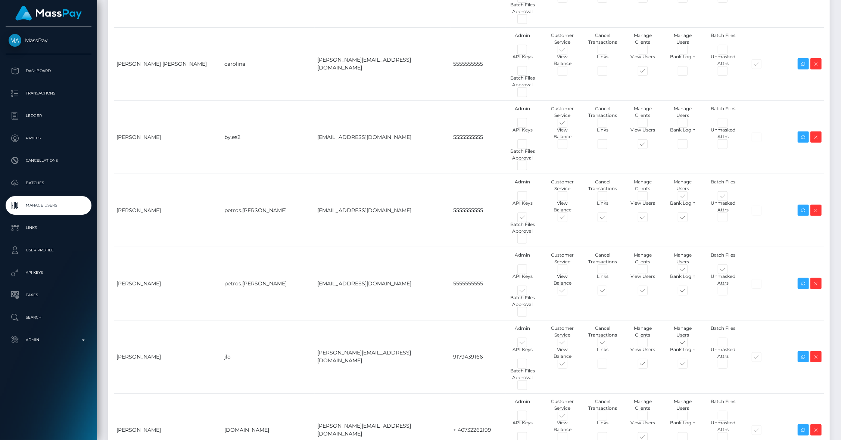
scroll to position [415, 0]
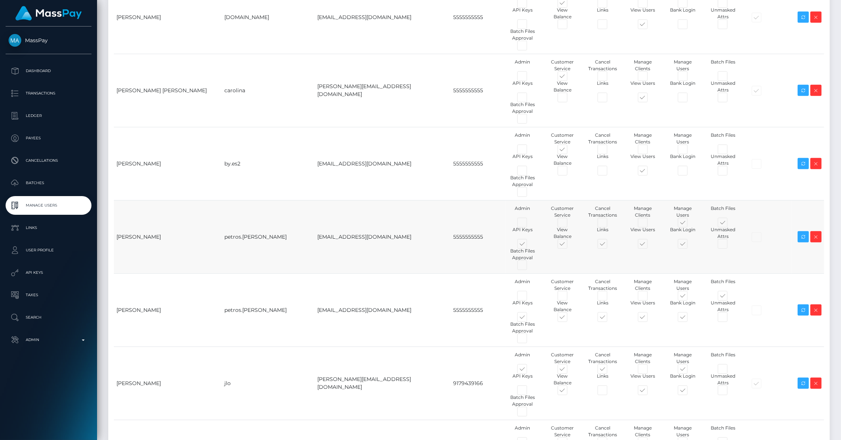
click at [529, 245] on span at bounding box center [529, 245] width 0 height 0
click at [529, 245] on input "checkbox" at bounding box center [531, 247] width 5 height 5
checkbox input "false"
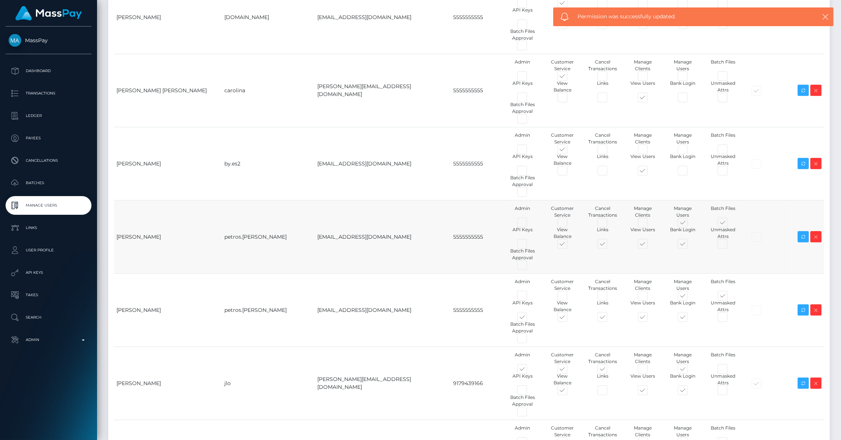
click at [569, 245] on span at bounding box center [569, 245] width 0 height 0
click at [569, 245] on input "checkbox" at bounding box center [571, 247] width 5 height 5
checkbox input "false"
click at [569, 224] on span at bounding box center [569, 224] width 0 height 0
click at [569, 224] on input "checkbox" at bounding box center [571, 226] width 5 height 5
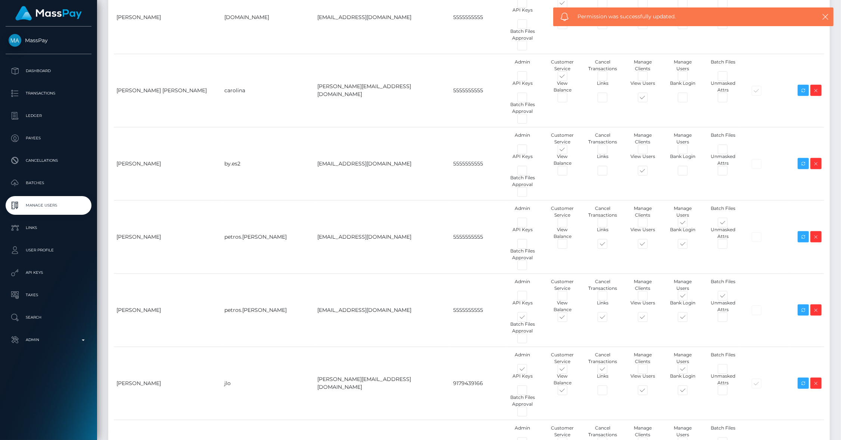
checkbox input "true"
click at [609, 245] on span at bounding box center [609, 245] width 0 height 0
click at [609, 245] on input "checkbox" at bounding box center [611, 247] width 5 height 5
checkbox input "false"
click at [689, 245] on span at bounding box center [689, 245] width 0 height 0
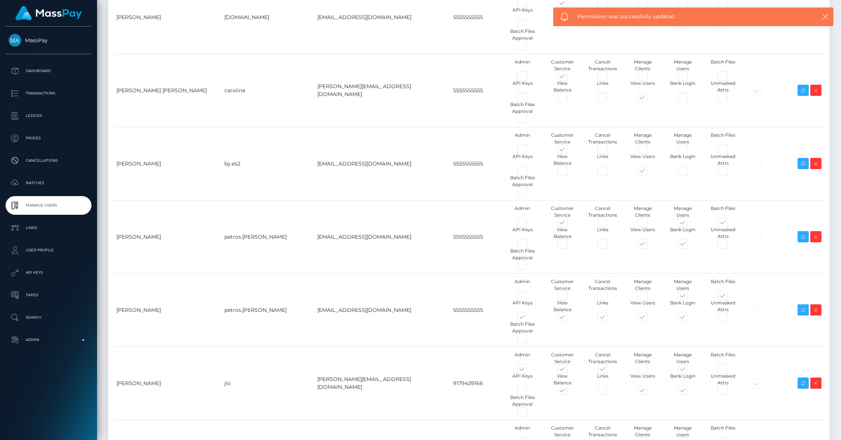
click at [689, 245] on input "checkbox" at bounding box center [691, 247] width 5 height 5
checkbox input "false"
click at [689, 224] on span at bounding box center [689, 224] width 0 height 0
click at [689, 224] on input "checkbox" at bounding box center [691, 226] width 5 height 5
checkbox input "false"
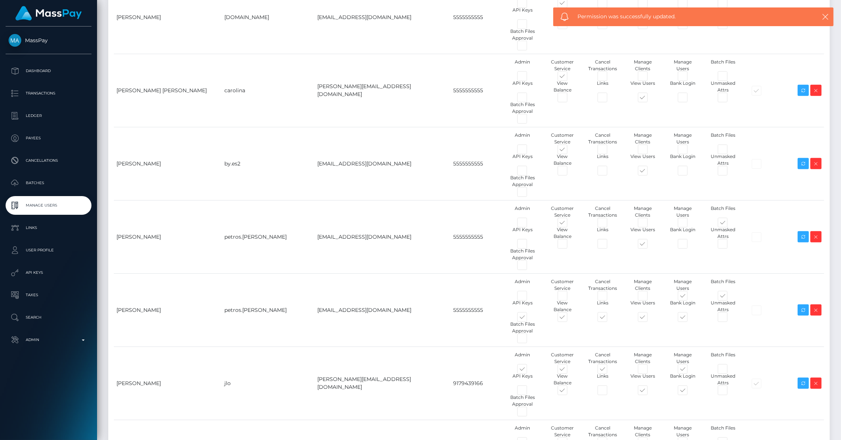
click at [729, 224] on span at bounding box center [729, 224] width 0 height 0
click at [729, 224] on input "checkbox" at bounding box center [731, 226] width 5 height 5
checkbox input "false"
click at [569, 245] on span at bounding box center [569, 245] width 0 height 0
click at [569, 245] on input "checkbox" at bounding box center [571, 247] width 5 height 5
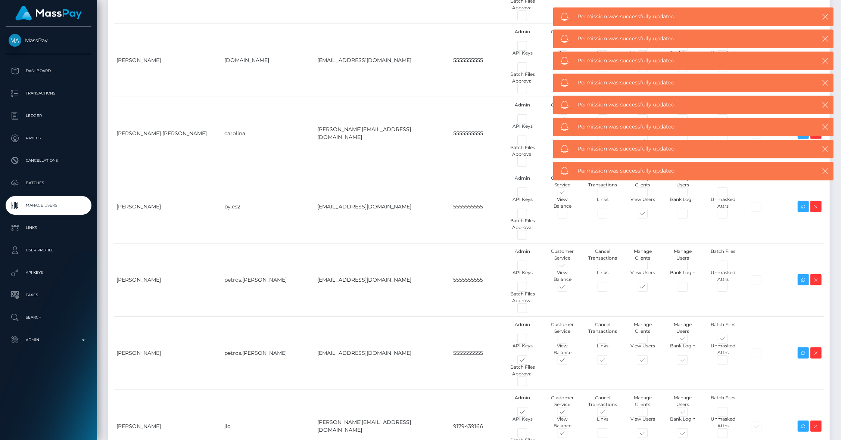
scroll to position [361, 0]
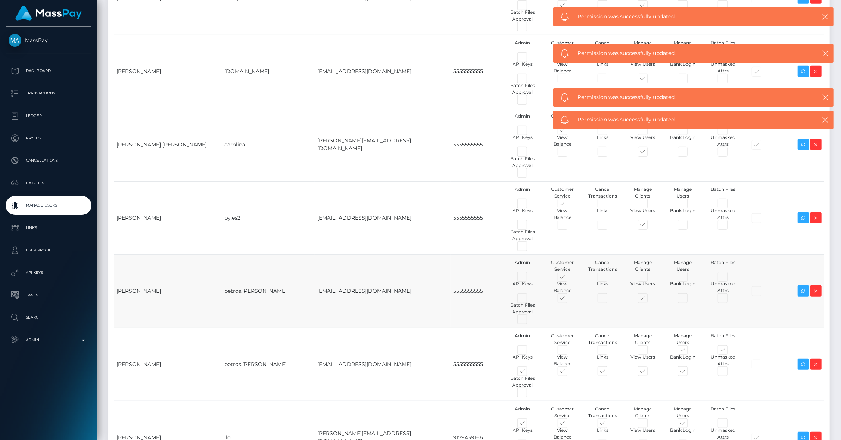
click at [569, 299] on span at bounding box center [569, 299] width 0 height 0
click at [569, 299] on input "checkbox" at bounding box center [571, 301] width 5 height 5
checkbox input "false"
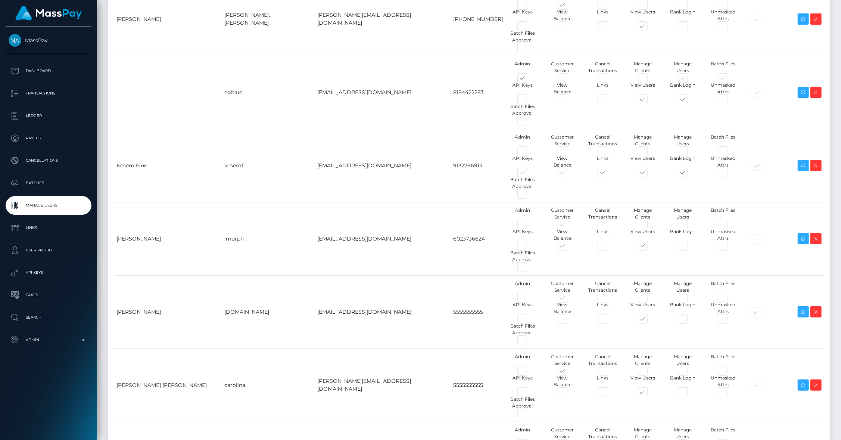
scroll to position [0, 0]
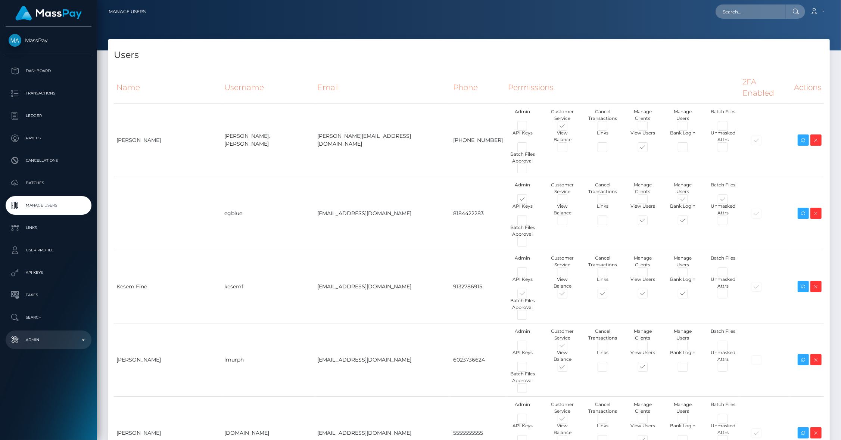
click at [64, 338] on p "Admin" at bounding box center [49, 339] width 80 height 11
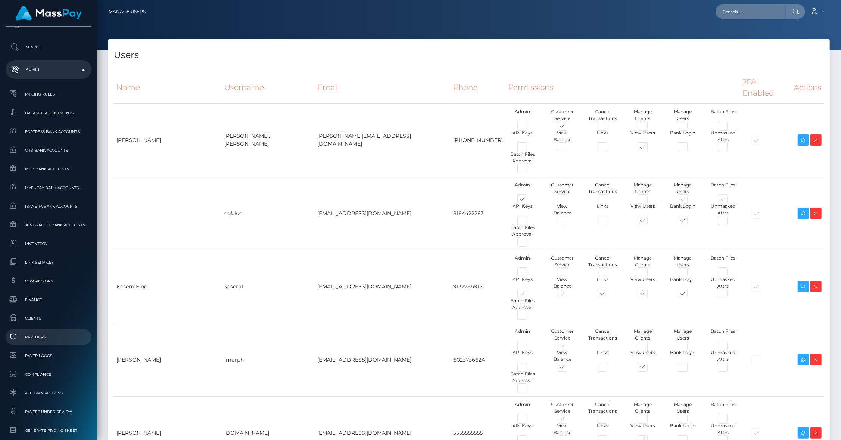
scroll to position [283, 0]
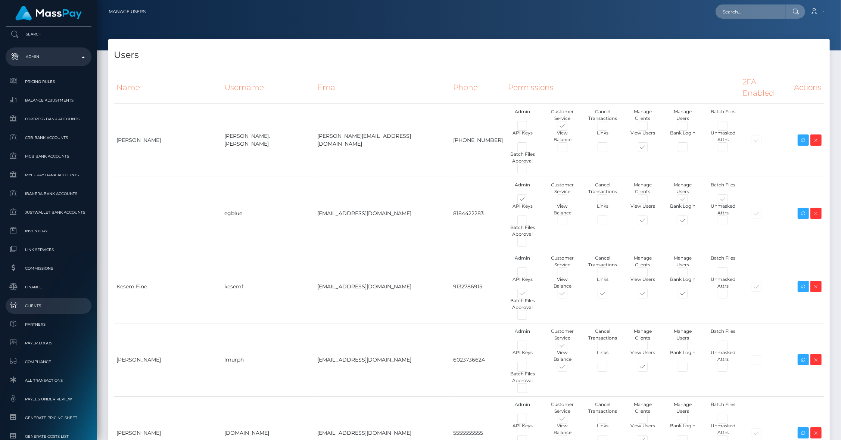
click at [56, 305] on span "Clients" at bounding box center [49, 305] width 80 height 9
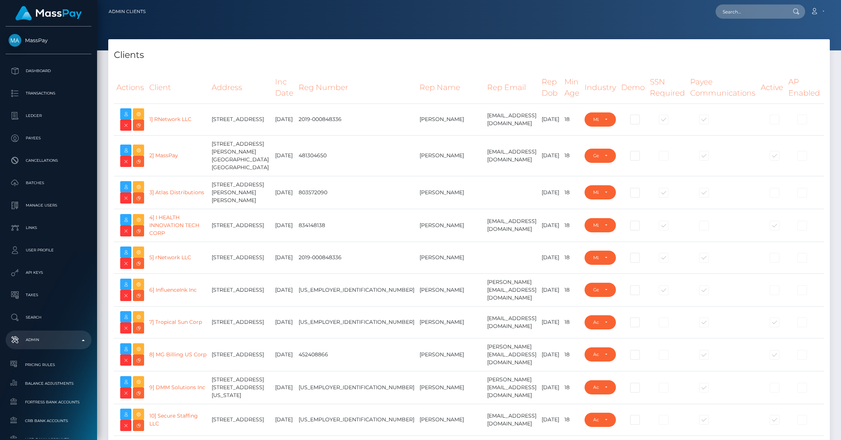
select select "223"
click at [126, 151] on icon at bounding box center [125, 150] width 9 height 9
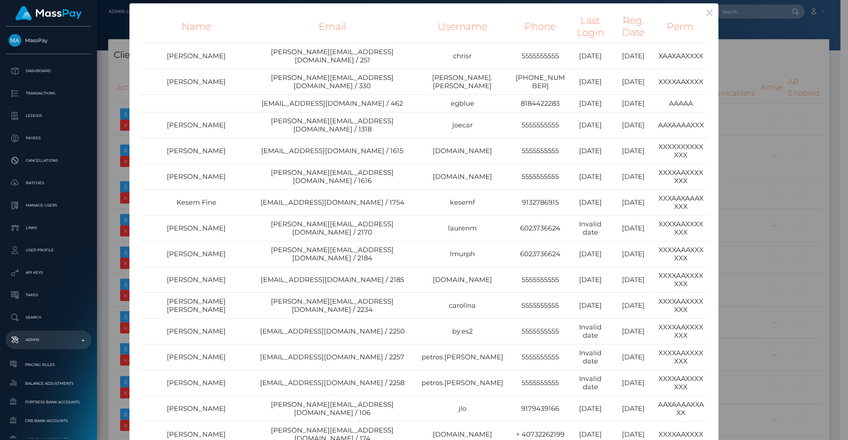
click at [668, 16] on th "Perm." at bounding box center [681, 26] width 53 height 33
click at [665, 18] on th "Perm." at bounding box center [681, 26] width 53 height 33
type input "brentg"
click at [662, 24] on th "Perm." at bounding box center [681, 26] width 53 height 33
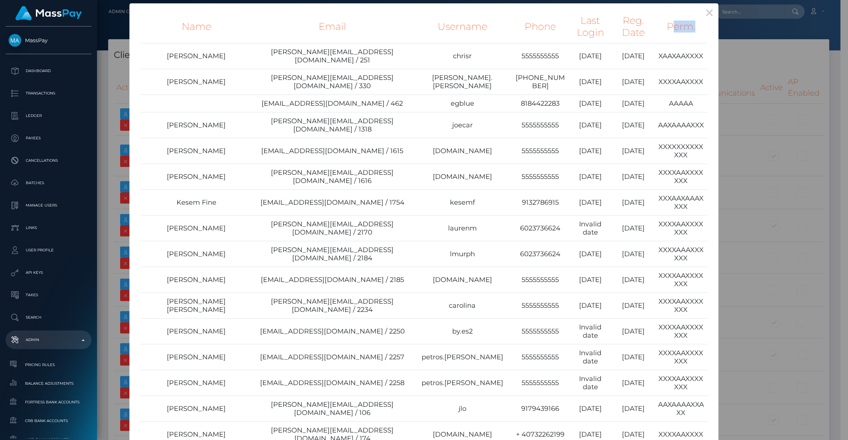
click at [662, 24] on th "Perm." at bounding box center [681, 26] width 53 height 33
click at [660, 344] on td "XXXXAAXXXXXXX" at bounding box center [681, 357] width 53 height 26
copy td "XXXXAAXXXXXXX"
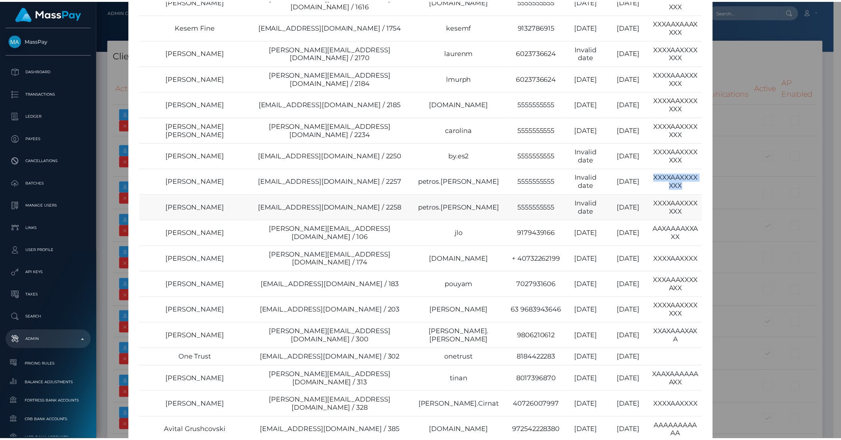
scroll to position [92, 0]
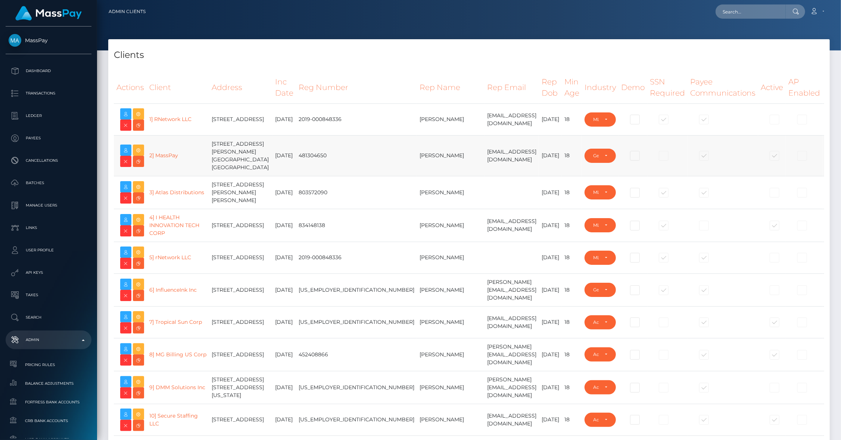
type input "brentg"
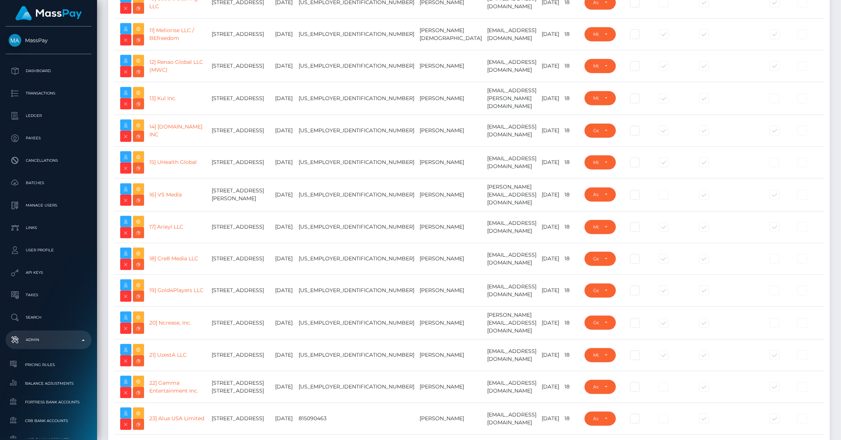
scroll to position [419, 0]
